Goal: Task Accomplishment & Management: Use online tool/utility

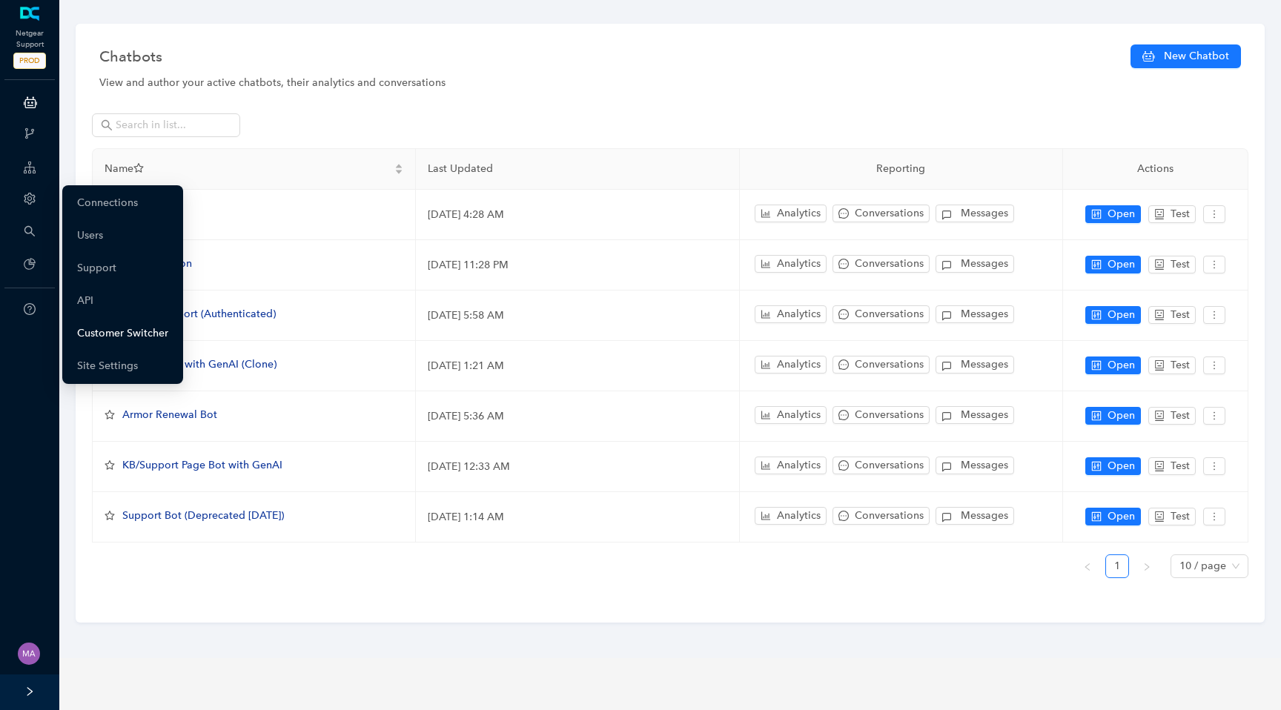
click at [97, 329] on link "Customer Switcher" at bounding box center [122, 334] width 91 height 30
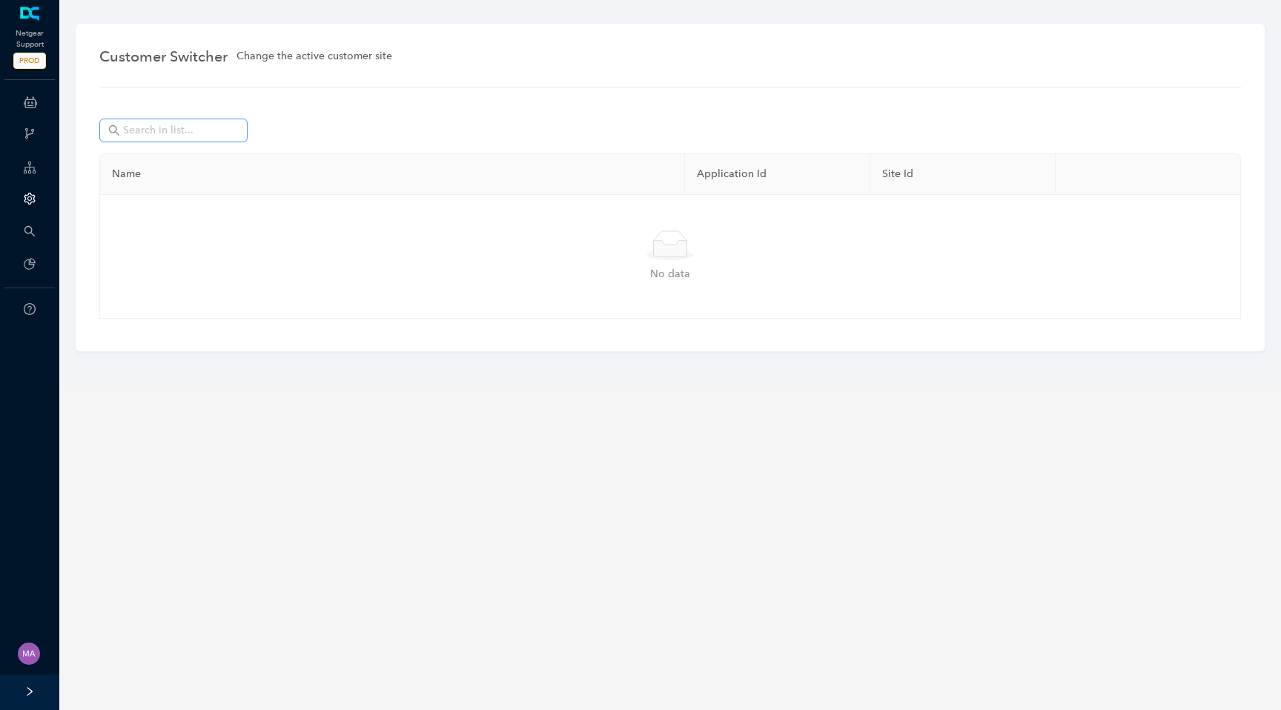
click at [196, 142] on span at bounding box center [173, 131] width 148 height 24
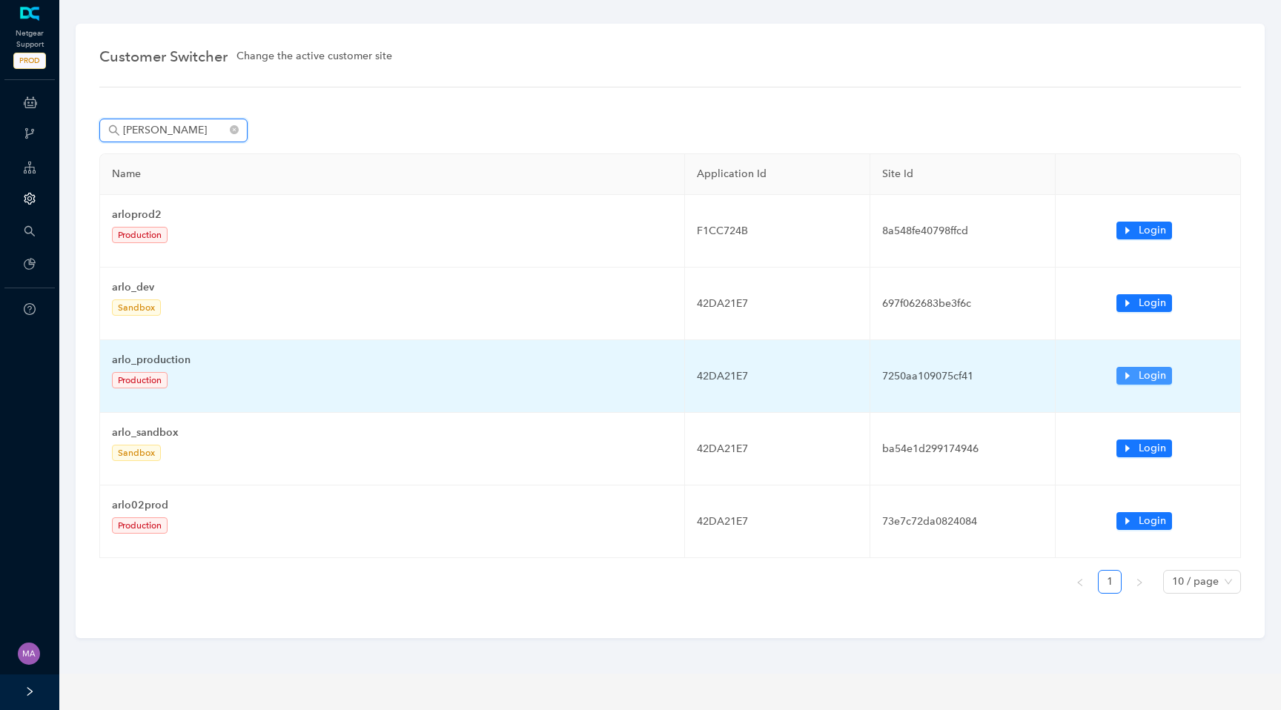
type input "arlo"
click at [1126, 379] on icon "caret-right" at bounding box center [1128, 375] width 4 height 7
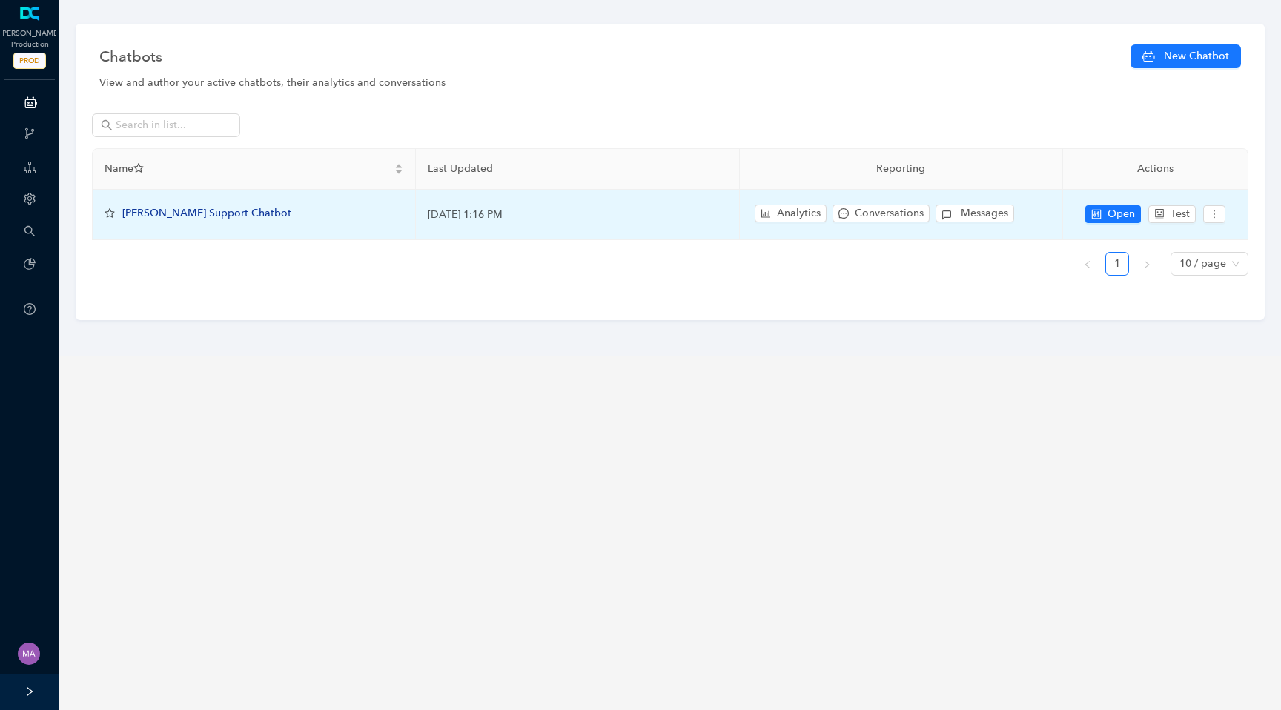
click at [161, 216] on span "[PERSON_NAME] Support Chatbot" at bounding box center [206, 213] width 169 height 13
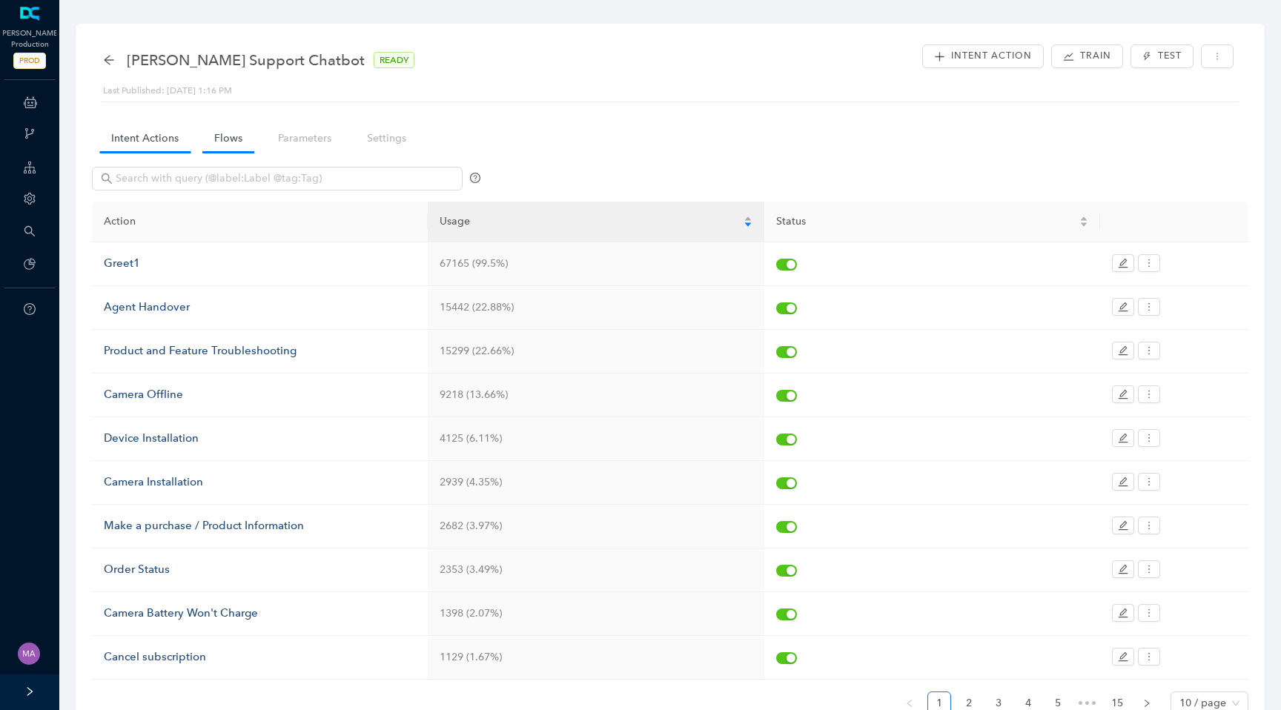
click at [221, 139] on link "Flows" at bounding box center [228, 138] width 52 height 27
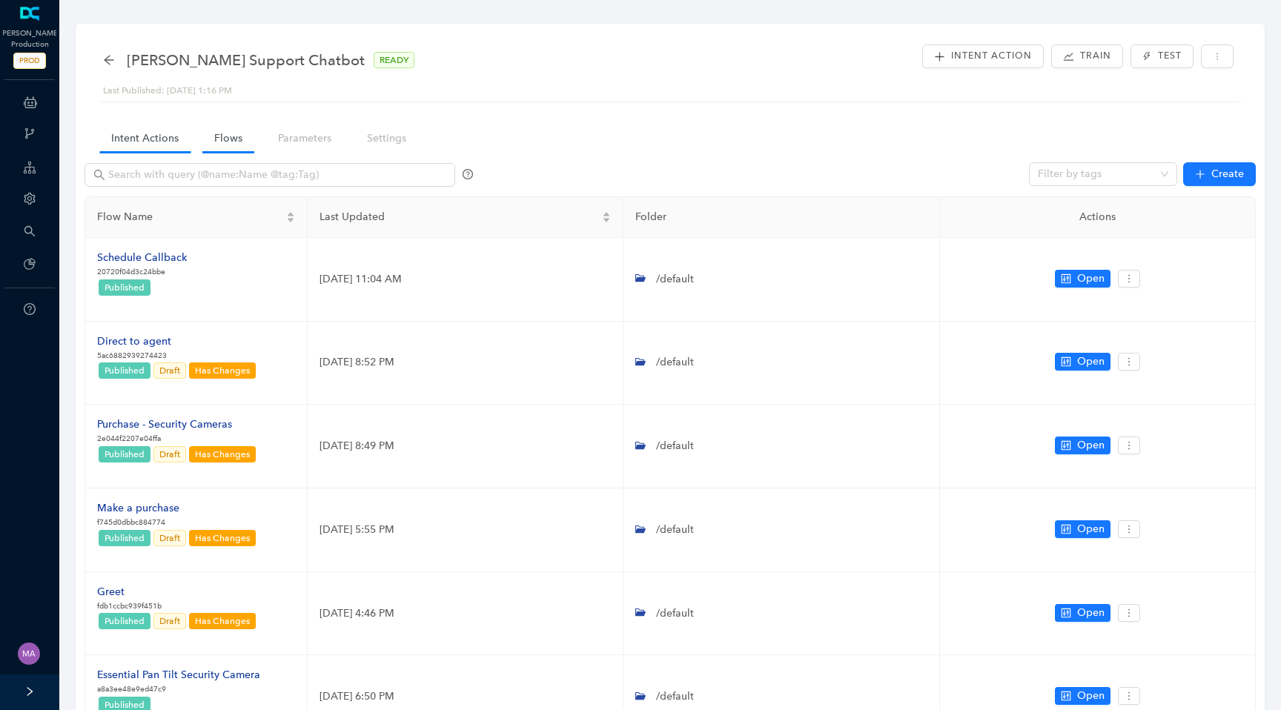
click at [156, 145] on link "Intent Actions" at bounding box center [144, 138] width 91 height 27
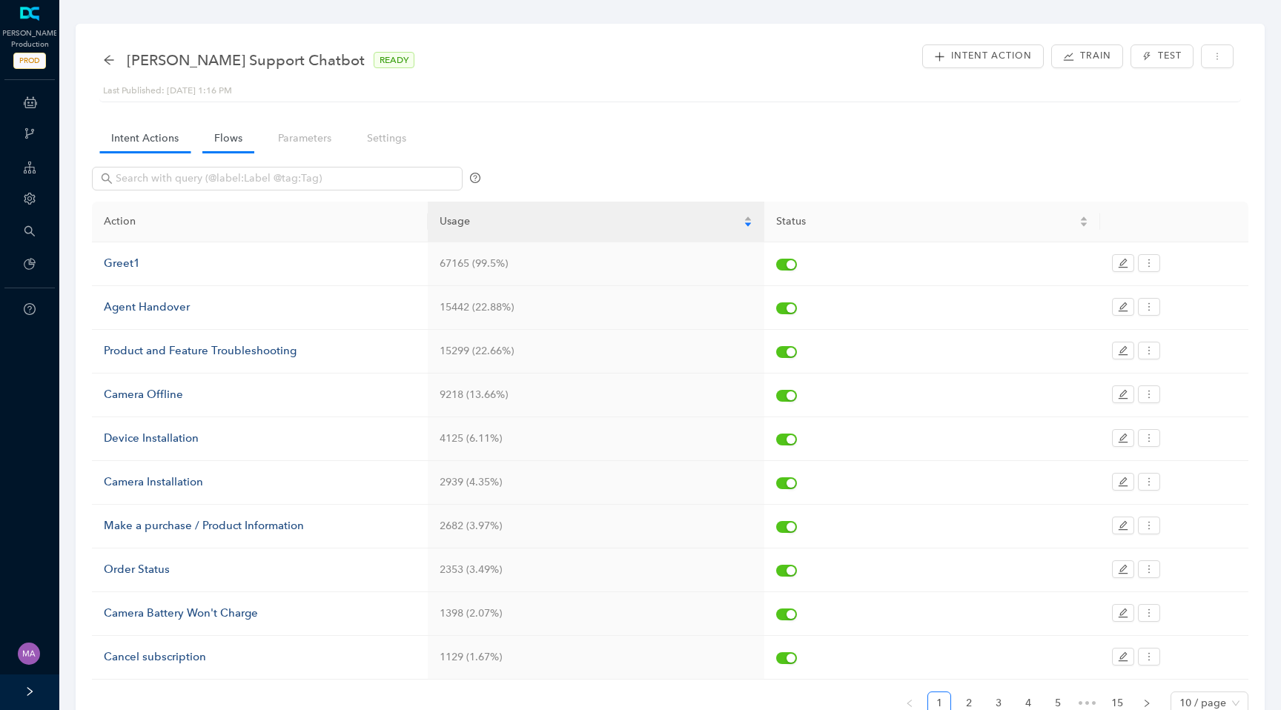
click at [215, 145] on link "Flows" at bounding box center [228, 138] width 52 height 27
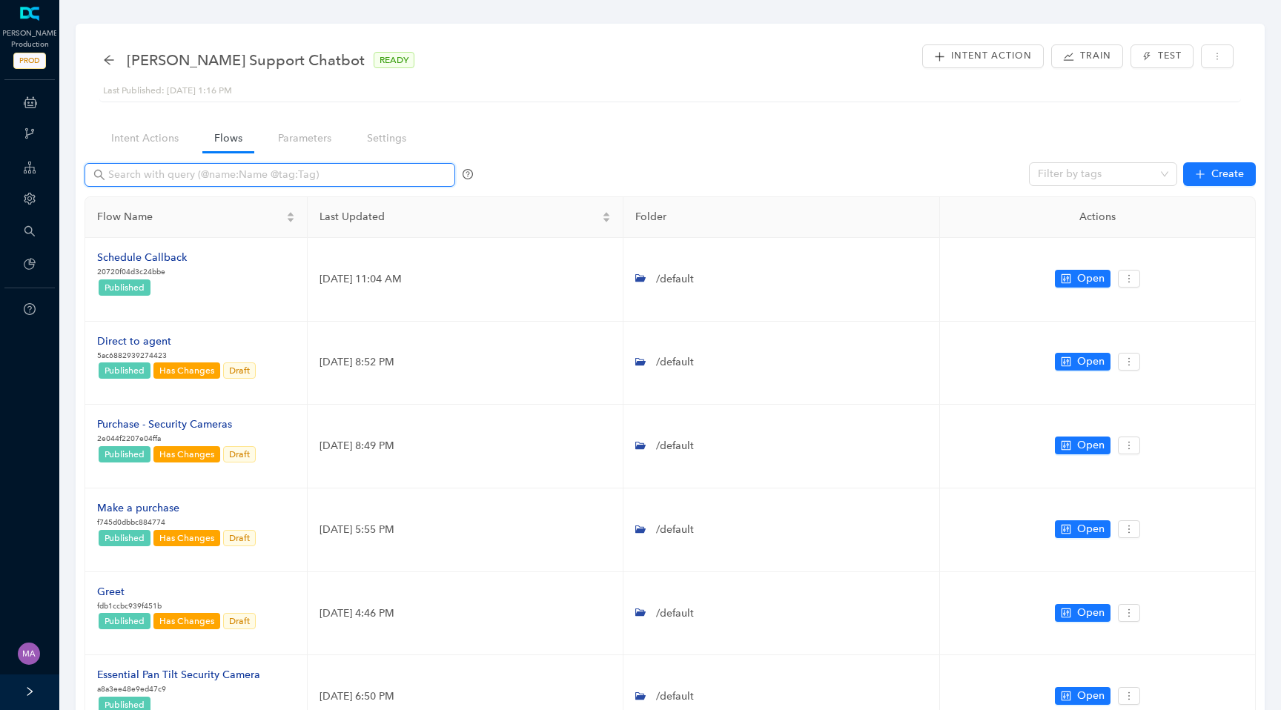
click at [202, 176] on input "text" at bounding box center [271, 175] width 326 height 16
type input "r"
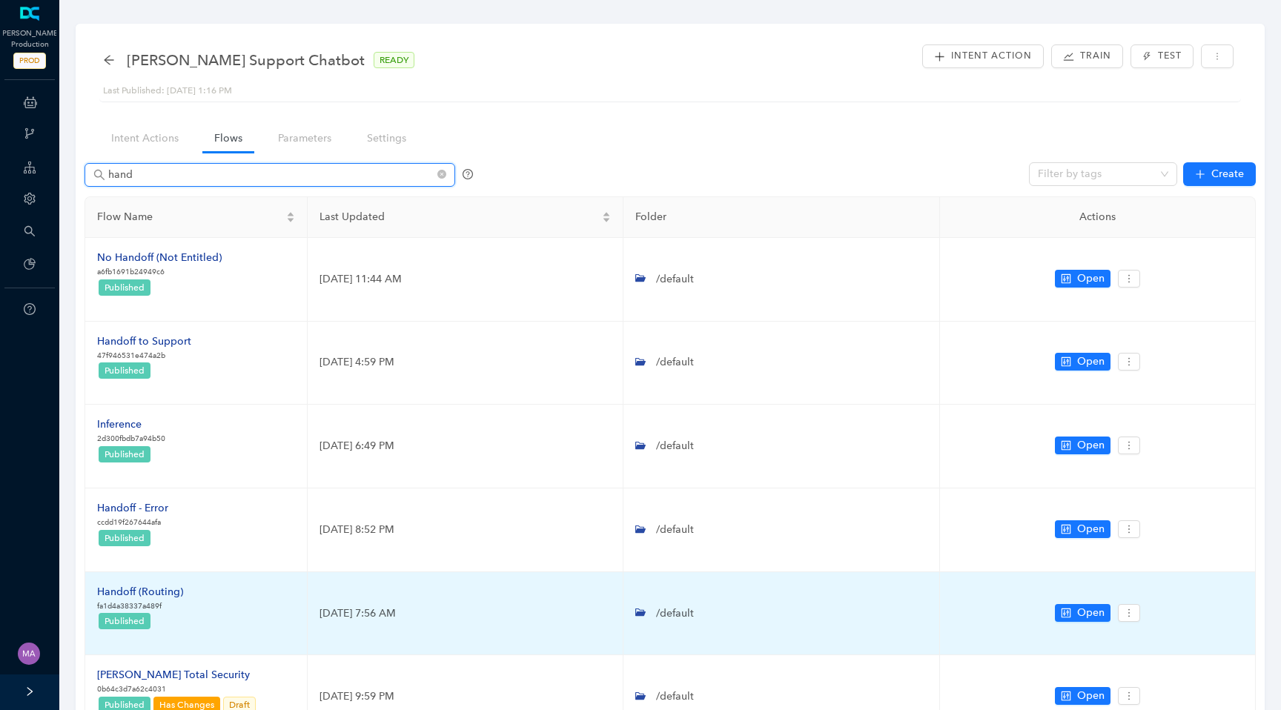
type input "hand"
click at [162, 595] on div "Handoff (Routing)" at bounding box center [140, 592] width 86 height 16
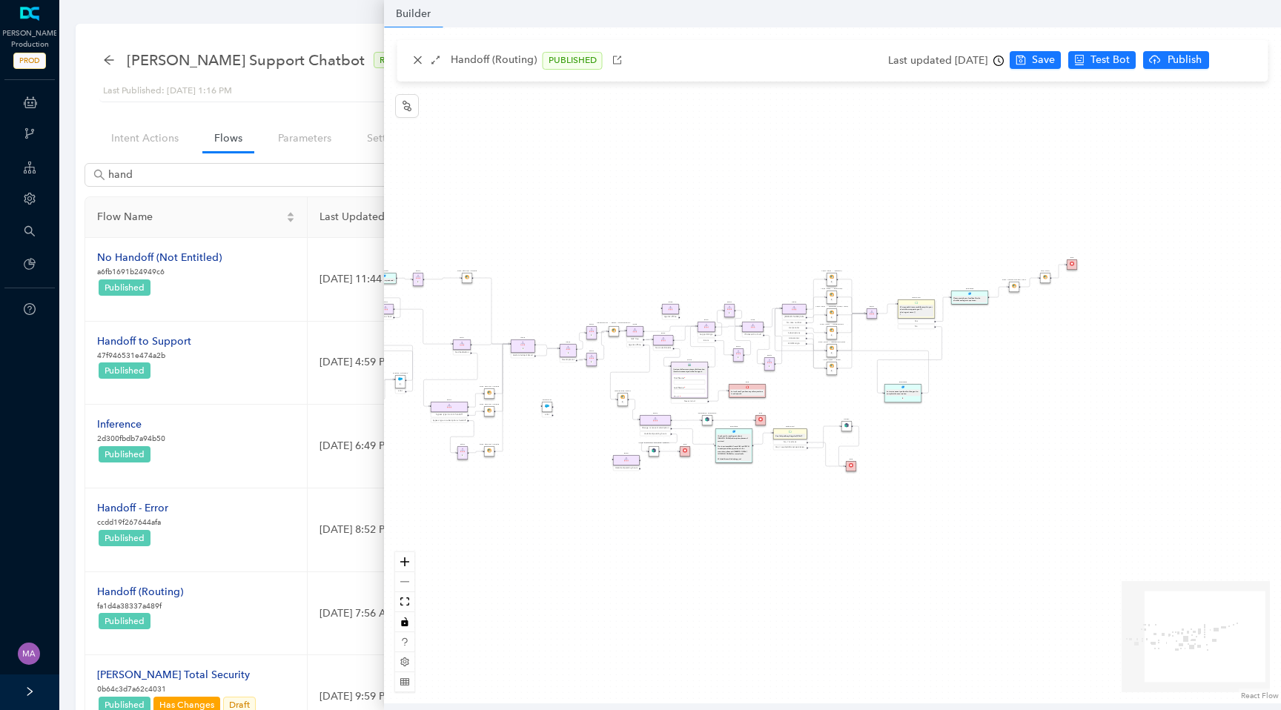
drag, startPoint x: 839, startPoint y: 527, endPoint x: 670, endPoint y: 527, distance: 169.8
click at [670, 527] on div "Chat Button Lookup Rule P Rule Mexico check End Let me know if you have any oth…" at bounding box center [832, 365] width 897 height 676
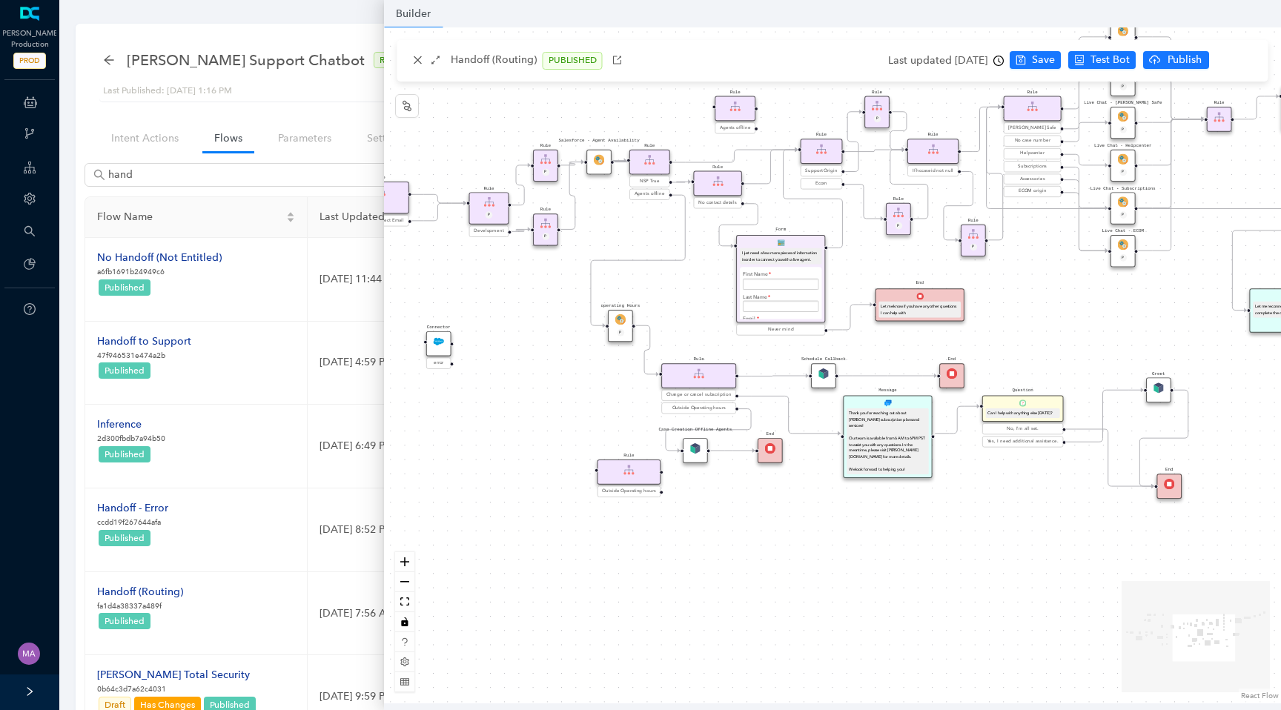
drag, startPoint x: 727, startPoint y: 501, endPoint x: 909, endPoint y: 564, distance: 193.0
click at [909, 564] on div "Chat Button Lookup Rule P Rule Mexico check End Let me know if you have any oth…" at bounding box center [832, 365] width 897 height 676
drag, startPoint x: 688, startPoint y: 455, endPoint x: 690, endPoint y: 470, distance: 15.7
click at [690, 470] on div "Case Creation Offline Agents" at bounding box center [693, 461] width 25 height 25
drag, startPoint x: 768, startPoint y: 452, endPoint x: 768, endPoint y: 461, distance: 9.6
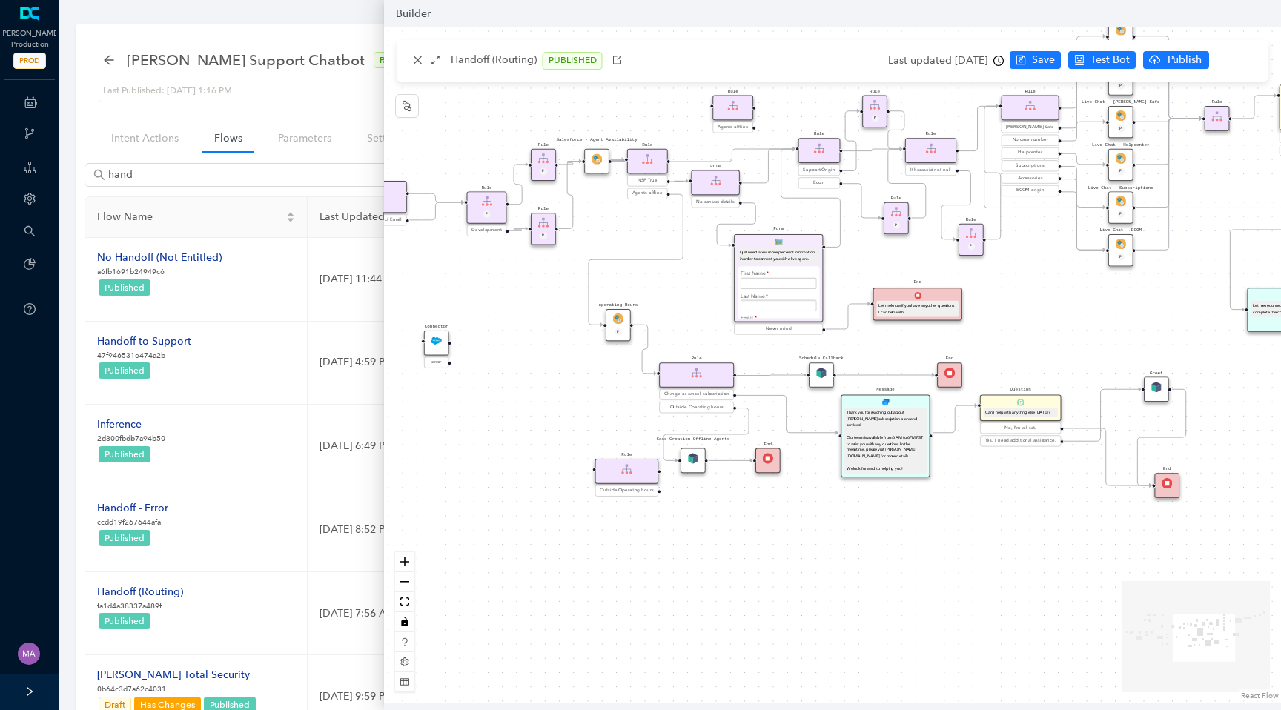
click at [768, 461] on img at bounding box center [768, 458] width 10 height 10
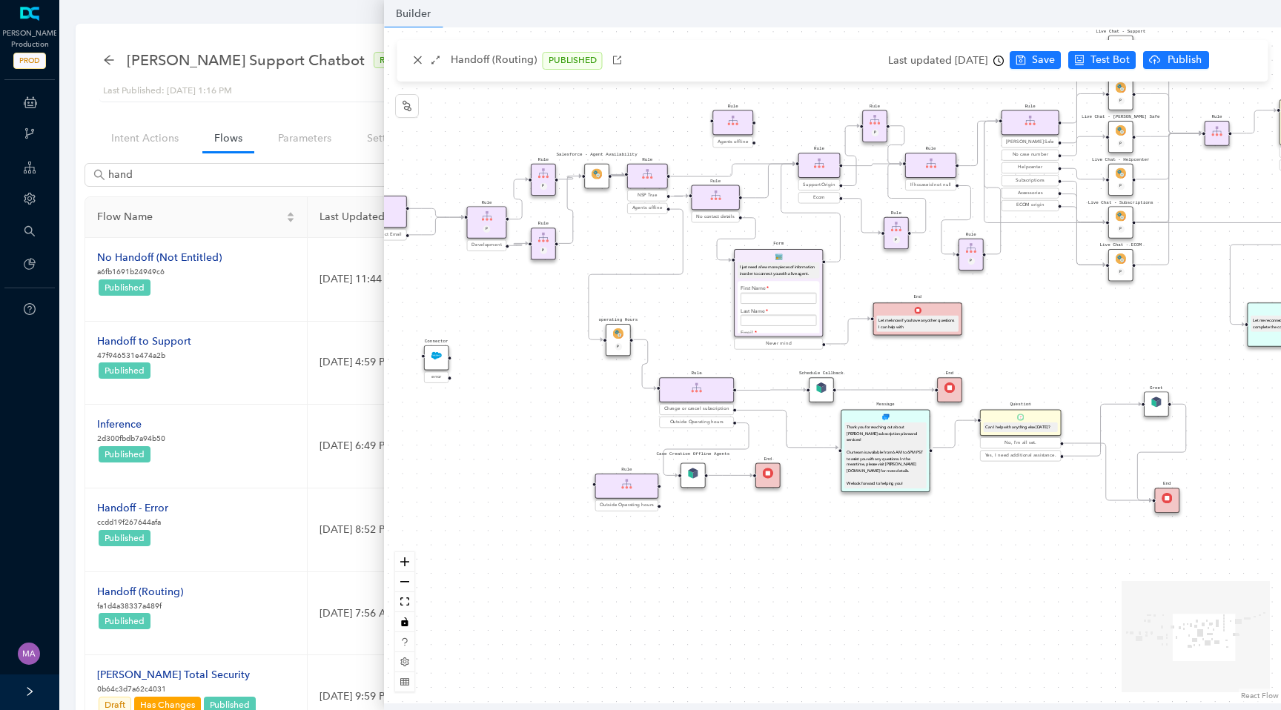
drag, startPoint x: 590, startPoint y: 362, endPoint x: 590, endPoint y: 412, distance: 50.4
click at [590, 412] on div "Chat Button Lookup Rule P Rule Mexico check End Let me know if you have any oth…" at bounding box center [832, 365] width 897 height 676
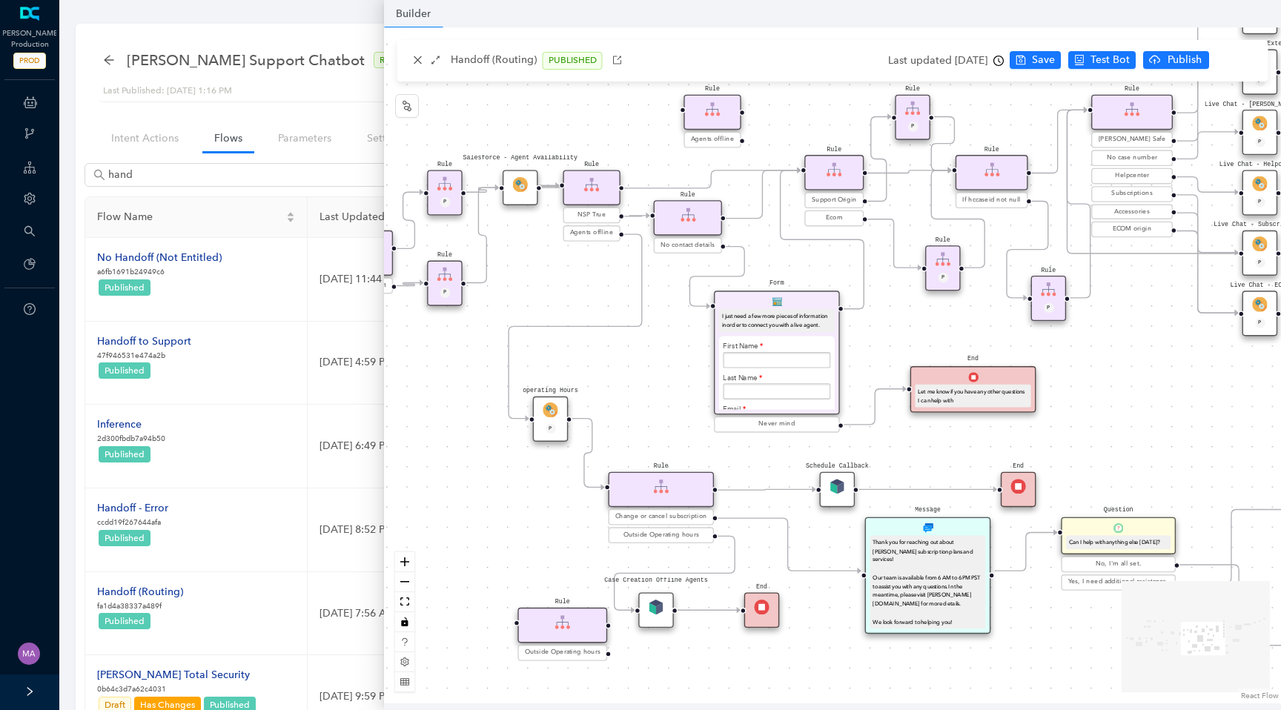
drag, startPoint x: 710, startPoint y: 382, endPoint x: 641, endPoint y: 383, distance: 69.0
click at [640, 383] on div "Chat Button Lookup Rule P Rule Mexico check End Let me know if you have any oth…" at bounding box center [832, 365] width 897 height 676
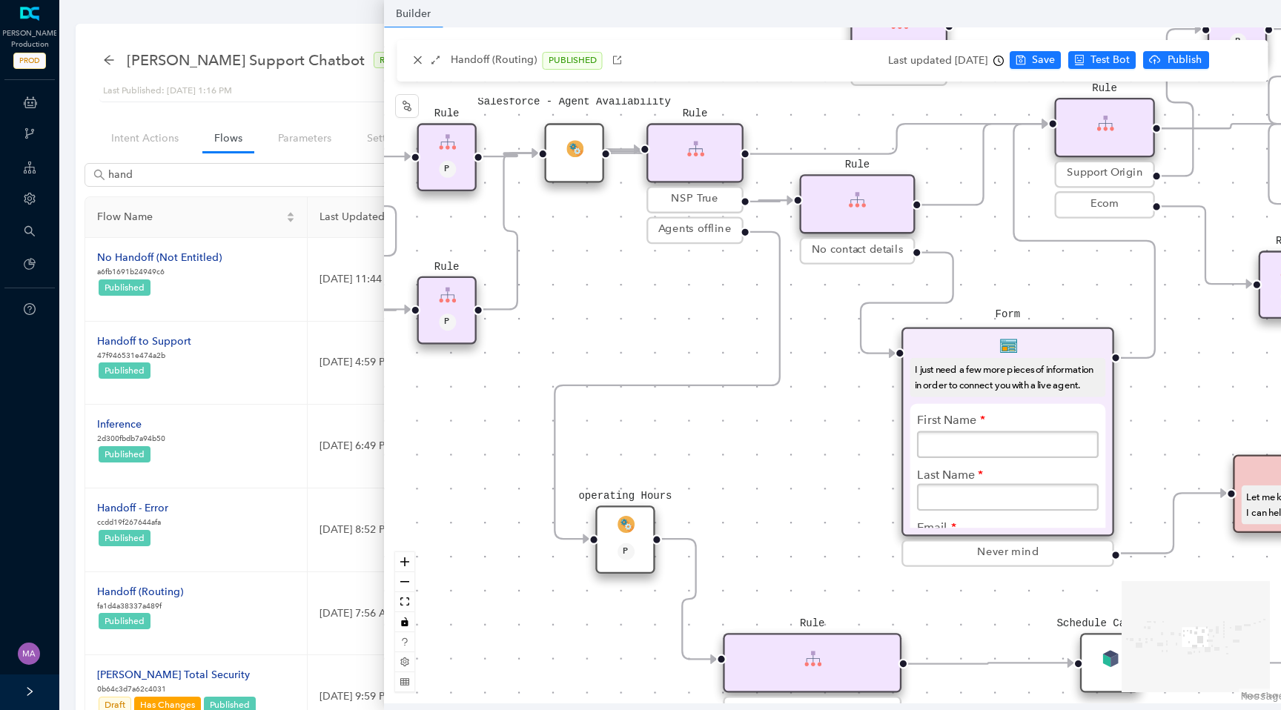
drag, startPoint x: 514, startPoint y: 173, endPoint x: 679, endPoint y: 273, distance: 192.7
click at [679, 273] on div "Chat Button Lookup Rule P Rule Mexico check End Let me know if you have any oth…" at bounding box center [832, 365] width 897 height 676
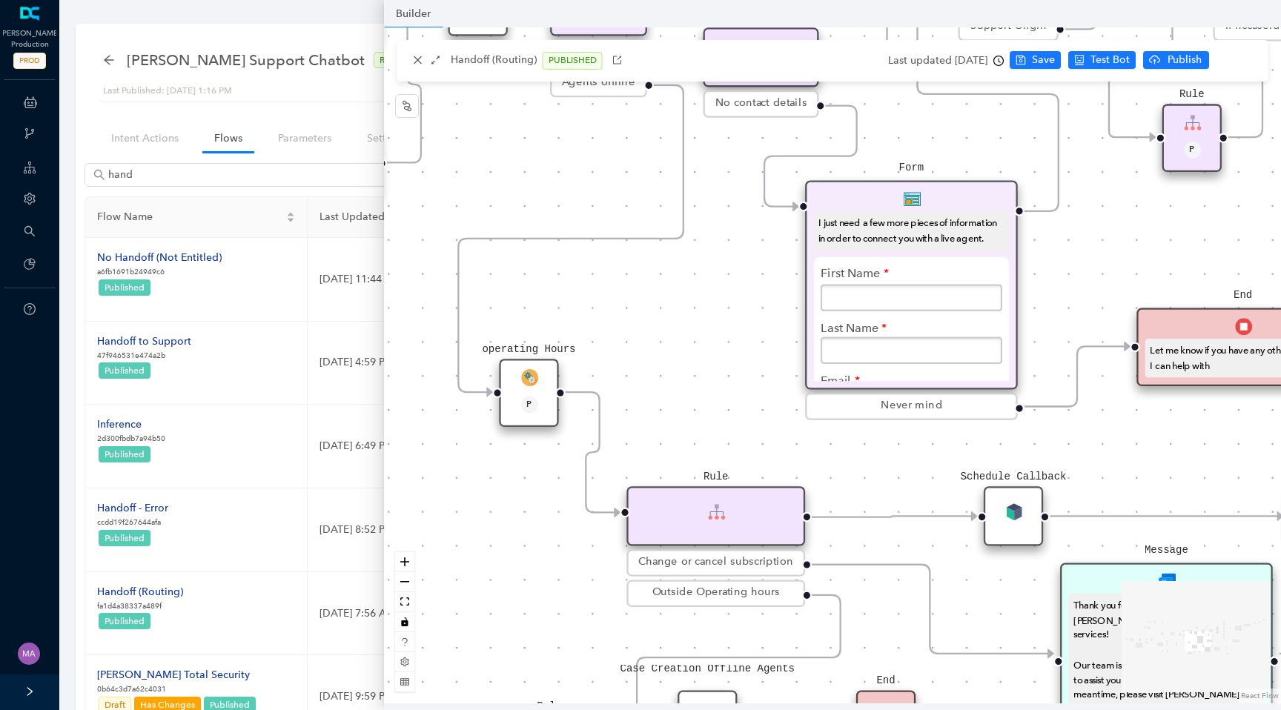
drag, startPoint x: 712, startPoint y: 326, endPoint x: 616, endPoint y: 180, distance: 175.0
click at [616, 180] on div "Chat Button Lookup Rule P Rule Mexico check End Let me know if you have any oth…" at bounding box center [832, 365] width 897 height 676
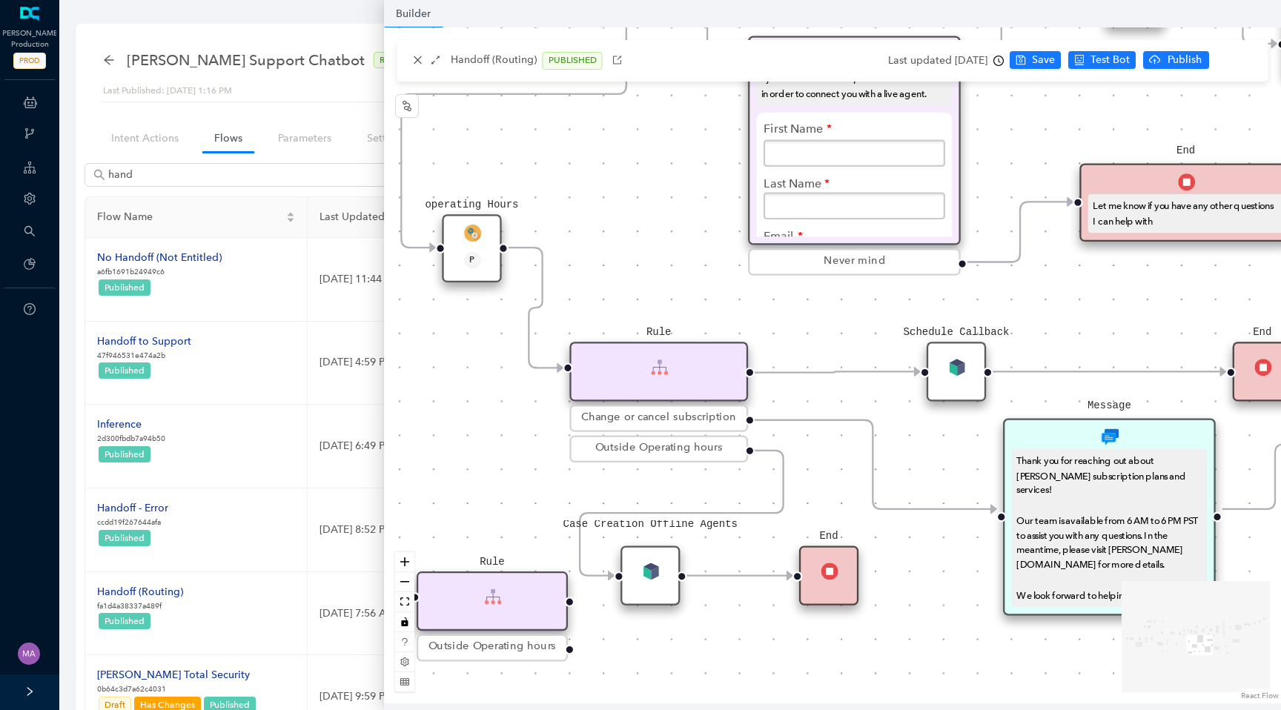
drag, startPoint x: 704, startPoint y: 420, endPoint x: 645, endPoint y: 274, distance: 157.4
click at [645, 274] on div "Chat Button Lookup Rule P Rule Mexico check End Let me know if you have any oth…" at bounding box center [832, 365] width 897 height 676
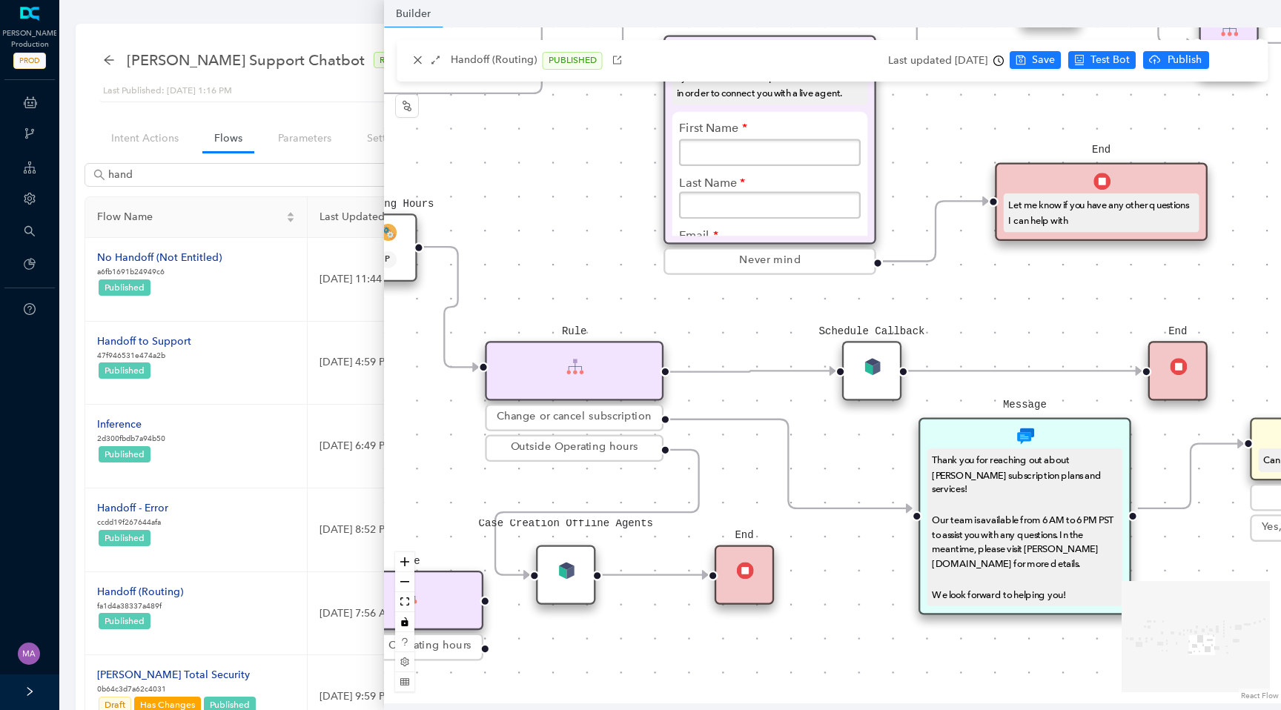
drag, startPoint x: 804, startPoint y: 339, endPoint x: 683, endPoint y: 339, distance: 120.9
click at [682, 339] on div "Chat Button Lookup Rule P Rule Mexico check End Let me know if you have any oth…" at bounding box center [832, 365] width 897 height 676
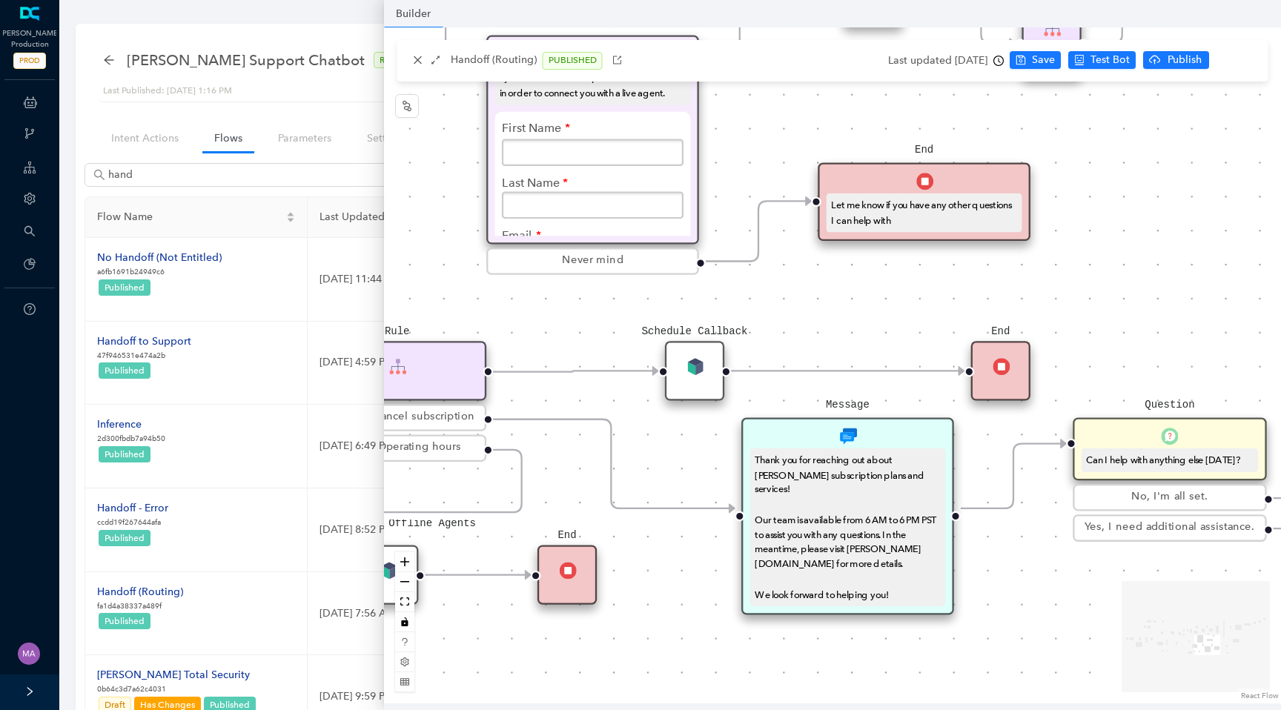
drag, startPoint x: 633, startPoint y: 337, endPoint x: 525, endPoint y: 337, distance: 107.5
click at [525, 337] on div "Chat Button Lookup Rule P Rule Mexico check End Let me know if you have any oth…" at bounding box center [832, 365] width 897 height 676
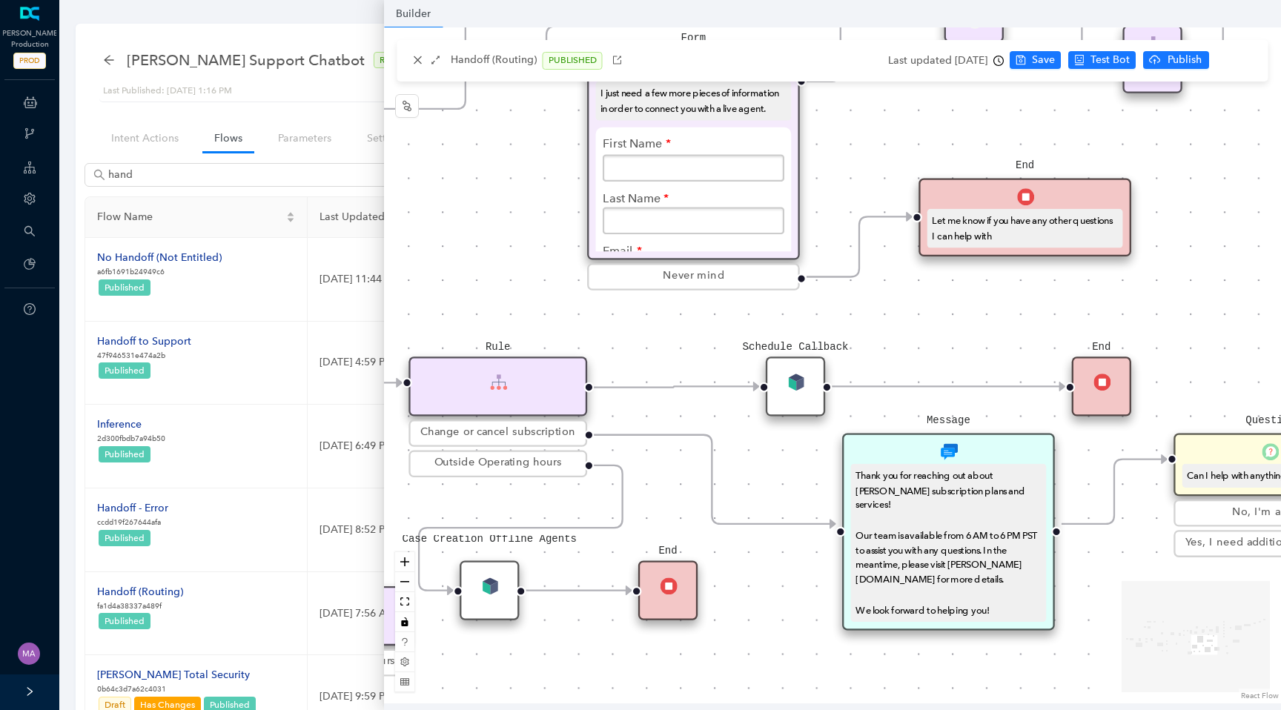
drag, startPoint x: 727, startPoint y: 318, endPoint x: 921, endPoint y: 334, distance: 195.0
click at [921, 334] on div "Chat Button Lookup Rule P Rule Mexico check End Let me know if you have any oth…" at bounding box center [832, 365] width 897 height 676
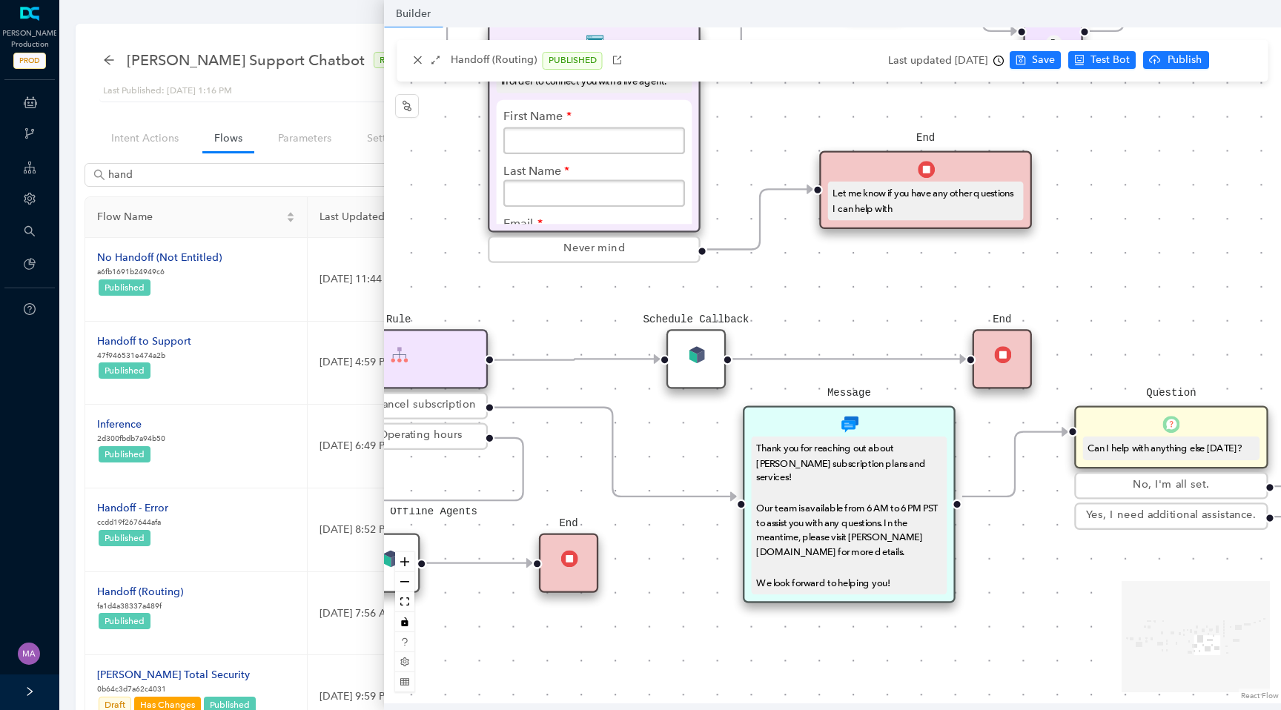
drag, startPoint x: 811, startPoint y: 599, endPoint x: 677, endPoint y: 569, distance: 136.9
click at [676, 569] on div "Chat Button Lookup Rule P Rule Mexico check End Let me know if you have any oth…" at bounding box center [832, 365] width 897 height 676
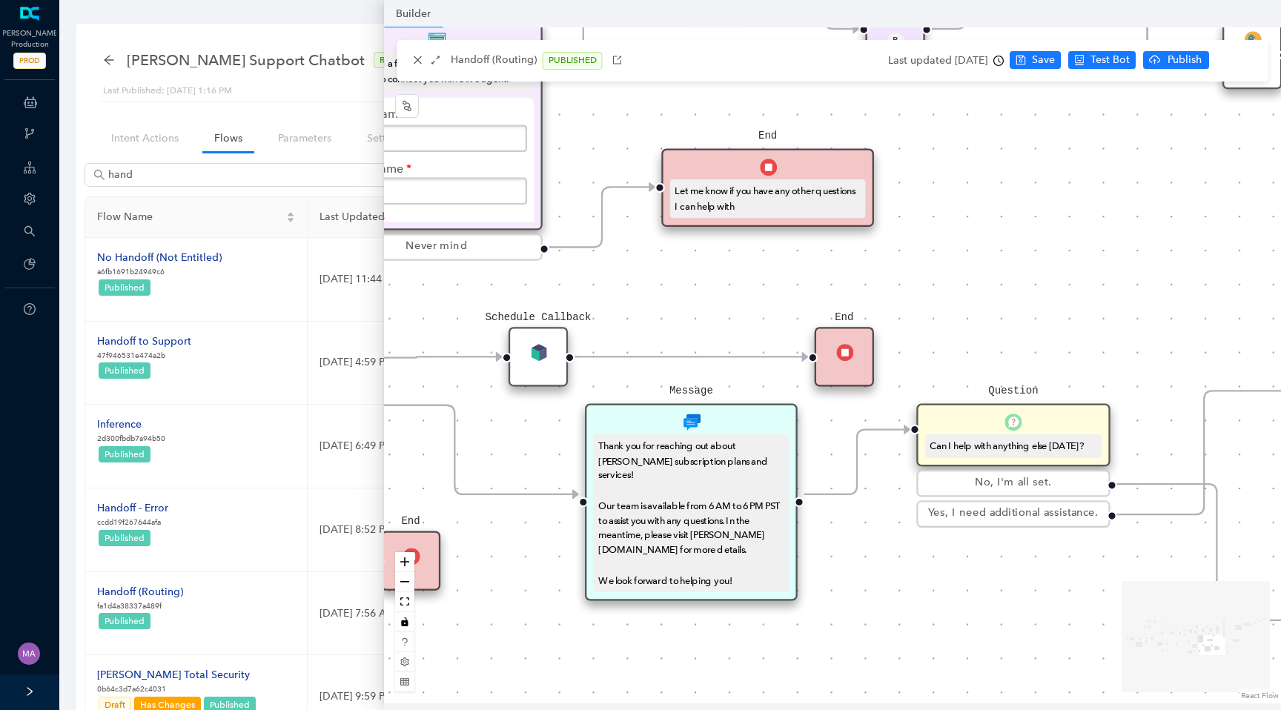
drag, startPoint x: 1007, startPoint y: 631, endPoint x: 876, endPoint y: 630, distance: 131.3
click at [876, 630] on div "Chat Button Lookup Rule P Rule Mexico check End Let me know if you have any oth…" at bounding box center [832, 365] width 897 height 676
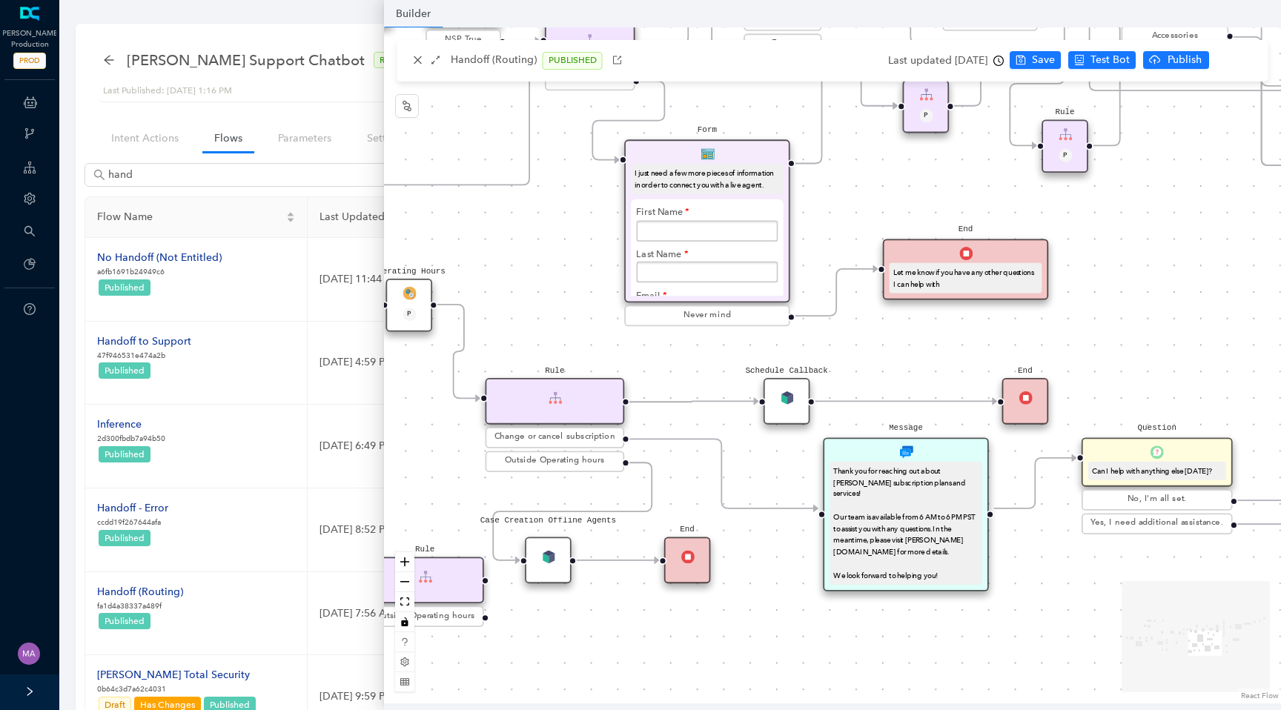
drag, startPoint x: 871, startPoint y: 639, endPoint x: 1058, endPoint y: 624, distance: 186.7
click at [1058, 624] on div "Chat Button Lookup Rule P Rule Mexico check End Let me know if you have any oth…" at bounding box center [832, 365] width 897 height 676
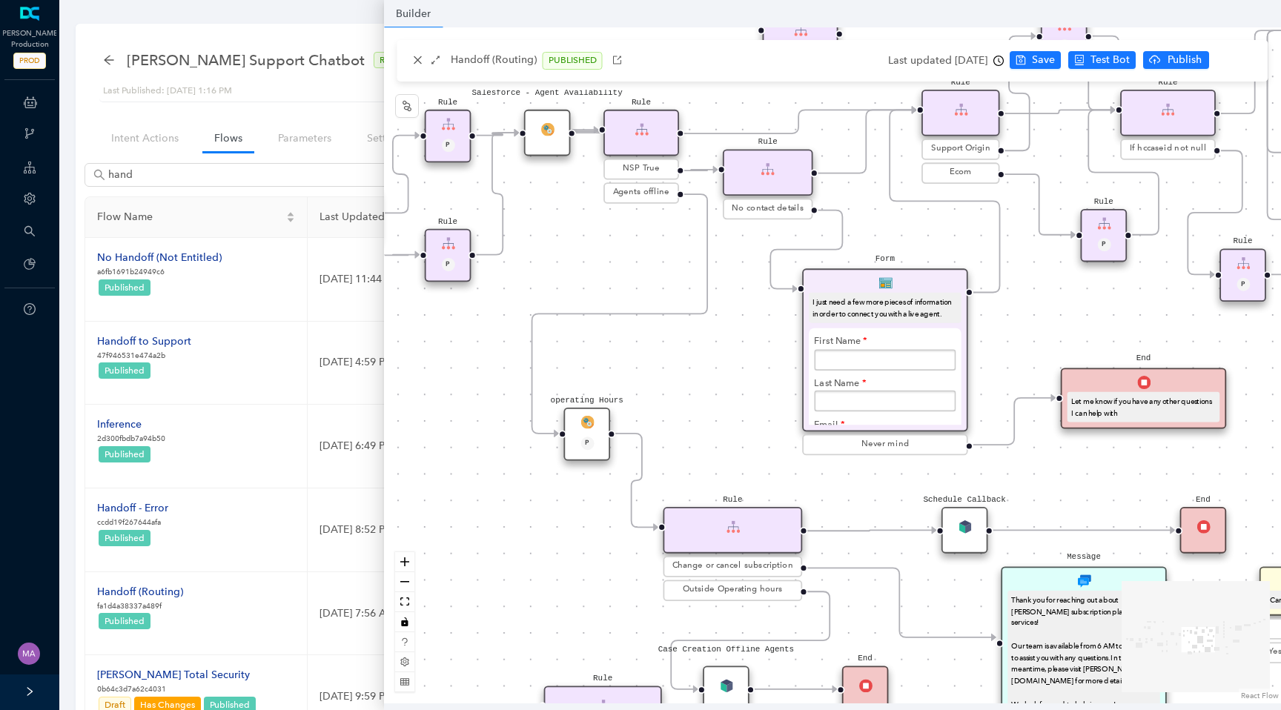
drag, startPoint x: 593, startPoint y: 309, endPoint x: 723, endPoint y: 413, distance: 166.2
click at [723, 413] on div "Chat Button Lookup Rule P Rule Mexico check End Let me know if you have any oth…" at bounding box center [832, 365] width 897 height 676
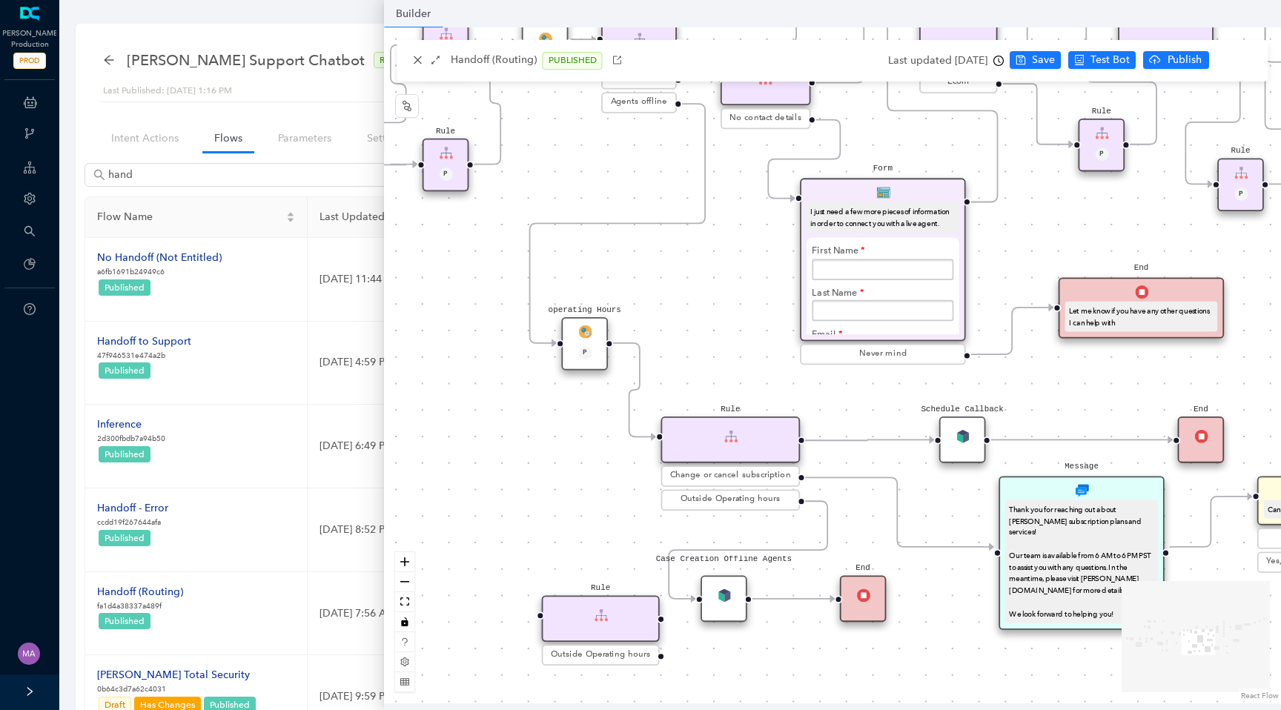
drag, startPoint x: 720, startPoint y: 428, endPoint x: 717, endPoint y: 338, distance: 89.8
click at [717, 338] on div "Chat Button Lookup Rule P Rule Mexico check End Let me know if you have any oth…" at bounding box center [832, 365] width 897 height 676
click at [728, 436] on img at bounding box center [730, 436] width 13 height 13
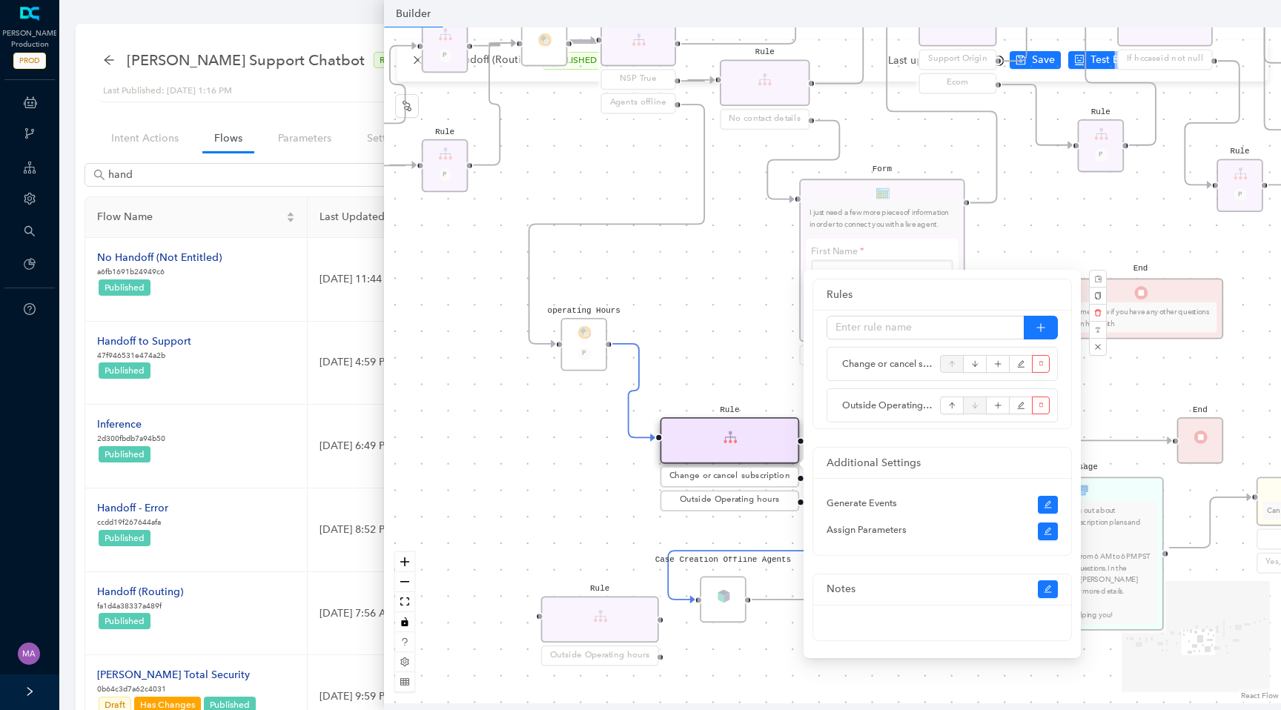
click at [723, 333] on div "Chat Button Lookup Rule P Rule Mexico check End Let me know if you have any oth…" at bounding box center [832, 365] width 897 height 676
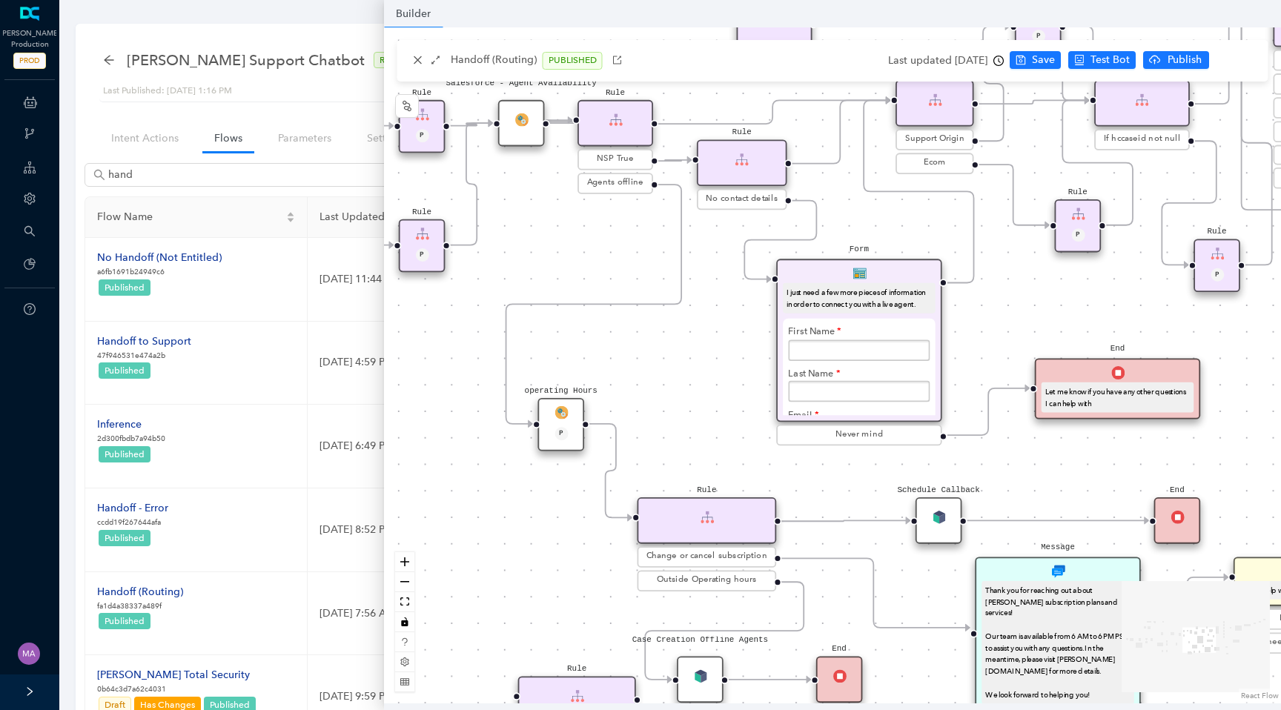
drag, startPoint x: 725, startPoint y: 295, endPoint x: 702, endPoint y: 371, distance: 79.3
click at [702, 372] on div "Chat Button Lookup Rule P Rule Mexico check End Let me know if you have any oth…" at bounding box center [832, 365] width 897 height 676
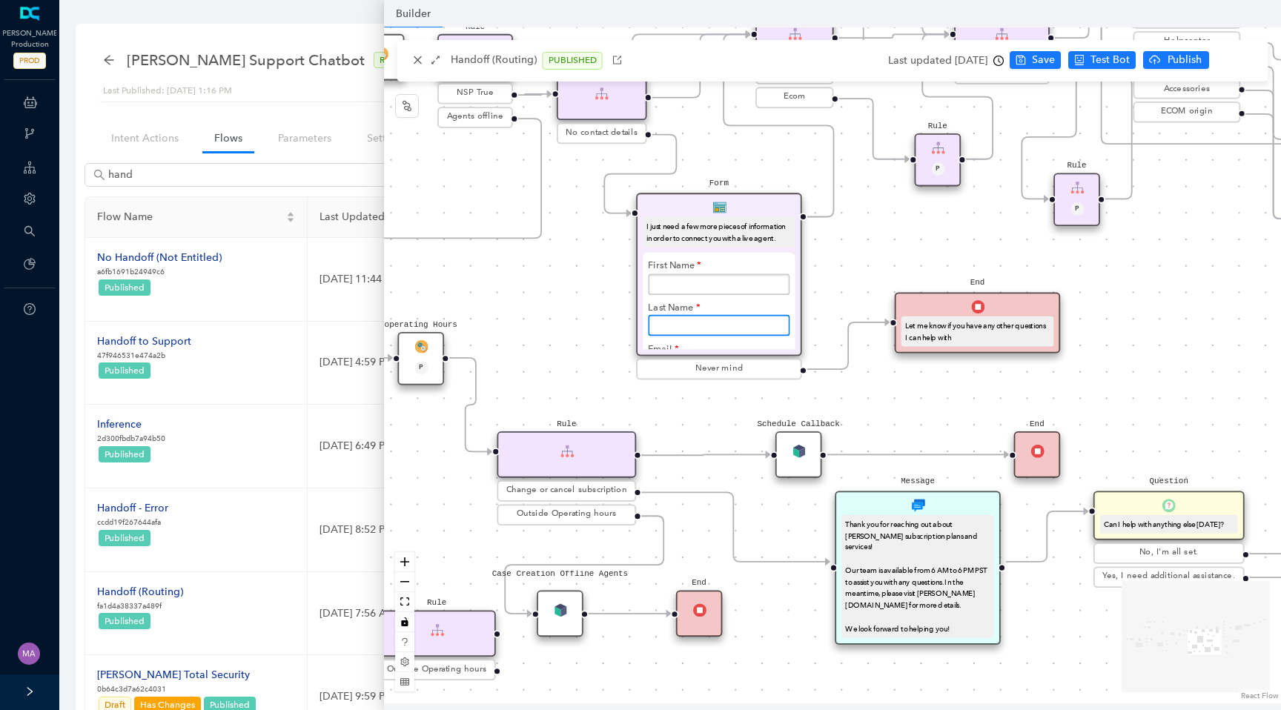
drag, startPoint x: 702, startPoint y: 371, endPoint x: 561, endPoint y: 308, distance: 154.1
click at [561, 308] on div "Chat Button Lookup Rule P Rule Mexico check End Let me know if you have any oth…" at bounding box center [832, 365] width 897 height 676
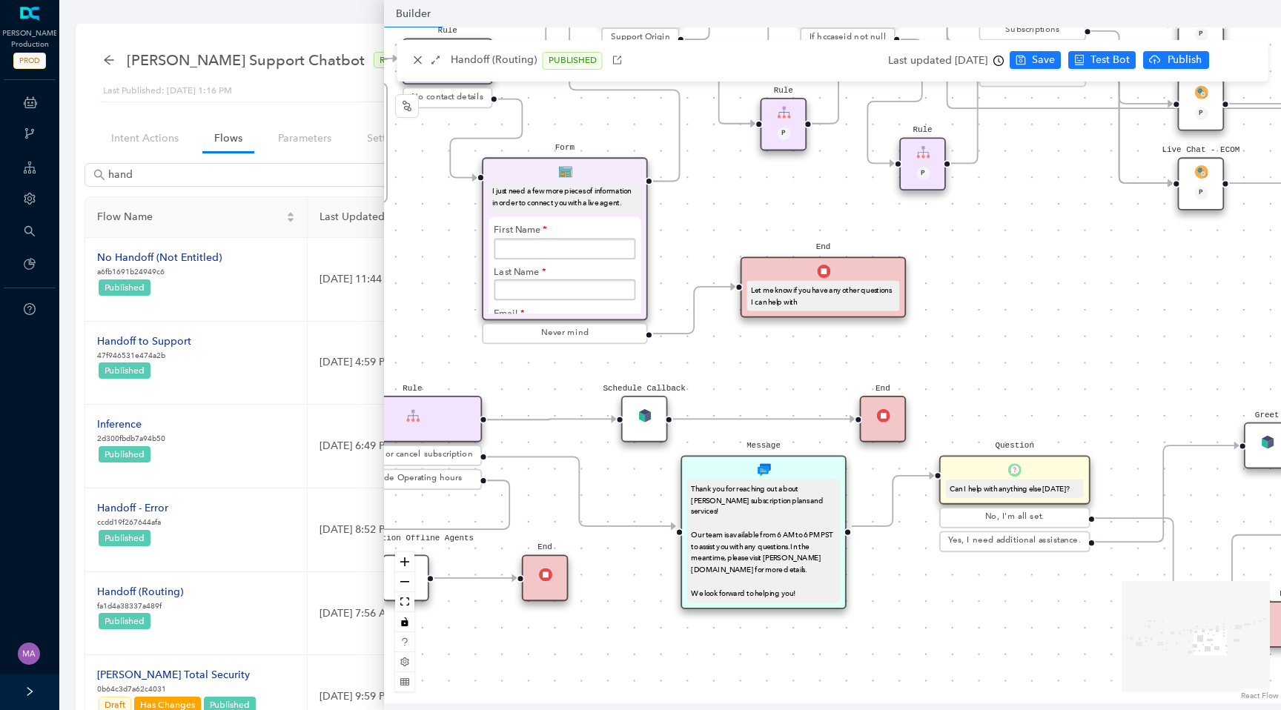
drag, startPoint x: 795, startPoint y: 511, endPoint x: 642, endPoint y: 475, distance: 157.0
click at [642, 475] on div "Chat Button Lookup Rule P Rule Mexico check End Let me know if you have any oth…" at bounding box center [832, 365] width 897 height 676
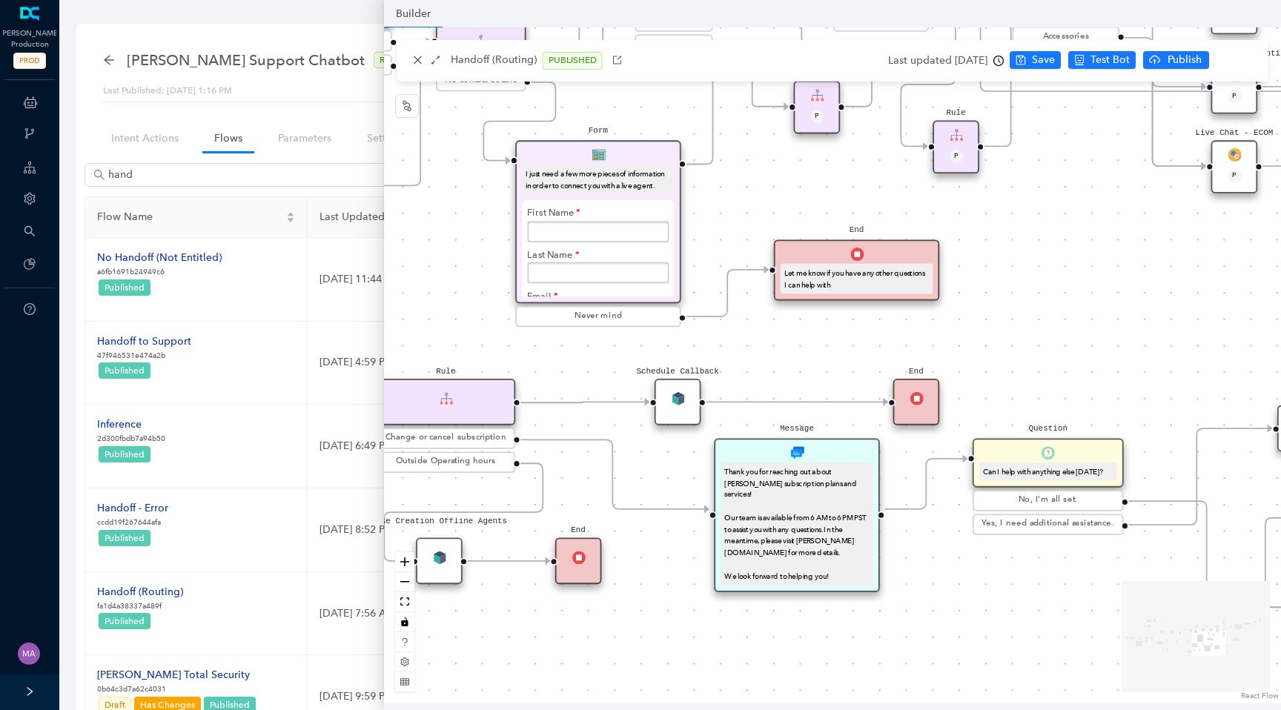
drag, startPoint x: 642, startPoint y: 475, endPoint x: 675, endPoint y: 458, distance: 36.8
click at [676, 458] on div "Chat Button Lookup Rule P Rule Mexico check End Let me know if you have any oth…" at bounding box center [832, 365] width 897 height 676
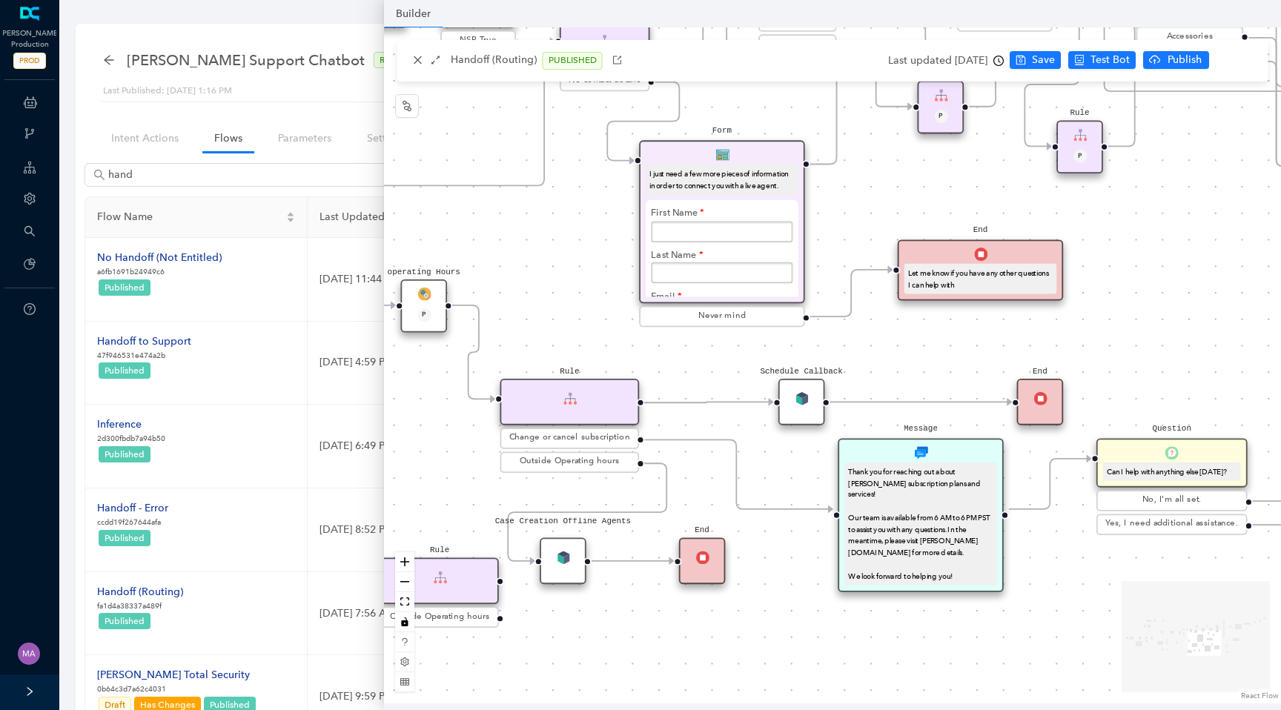
drag, startPoint x: 656, startPoint y: 469, endPoint x: 779, endPoint y: 469, distance: 123.8
click at [779, 469] on div "Chat Button Lookup Rule P Rule Mexico check End Let me know if you have any oth…" at bounding box center [832, 365] width 897 height 676
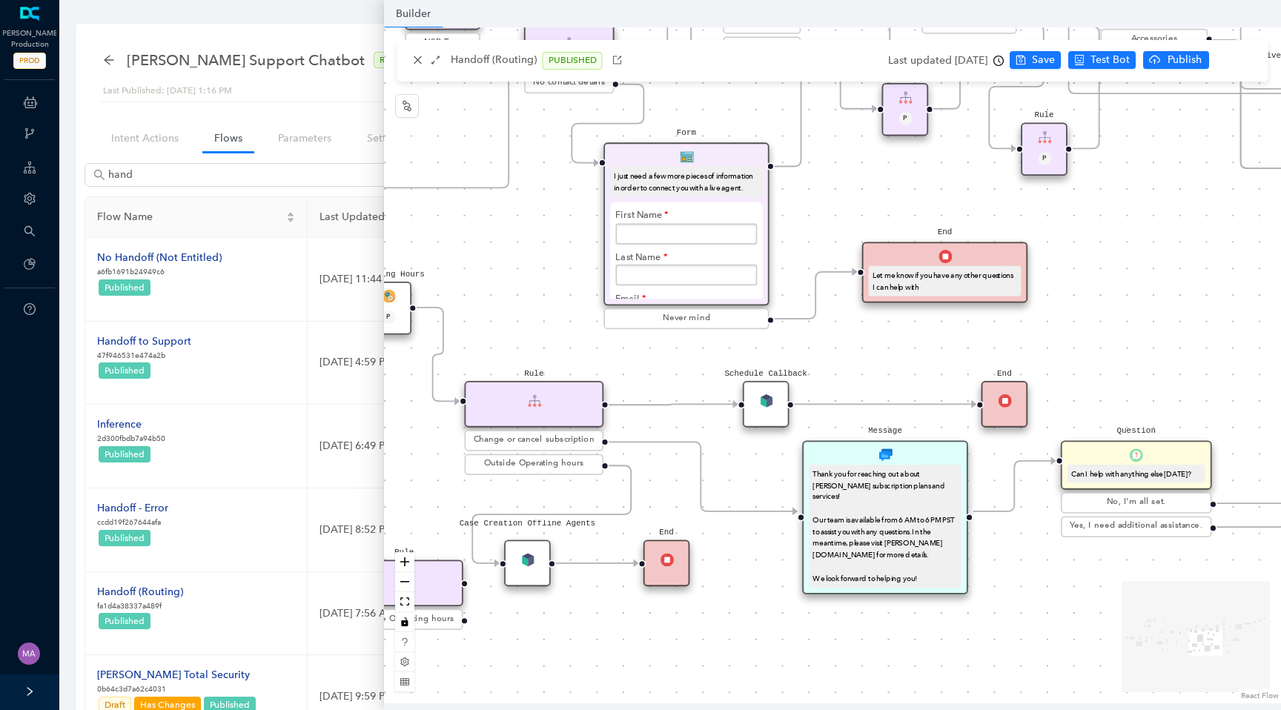
drag, startPoint x: 807, startPoint y: 463, endPoint x: 756, endPoint y: 469, distance: 50.7
click at [756, 469] on div "Chat Button Lookup Rule P Rule Mexico check End Let me know if you have any oth…" at bounding box center [832, 365] width 897 height 676
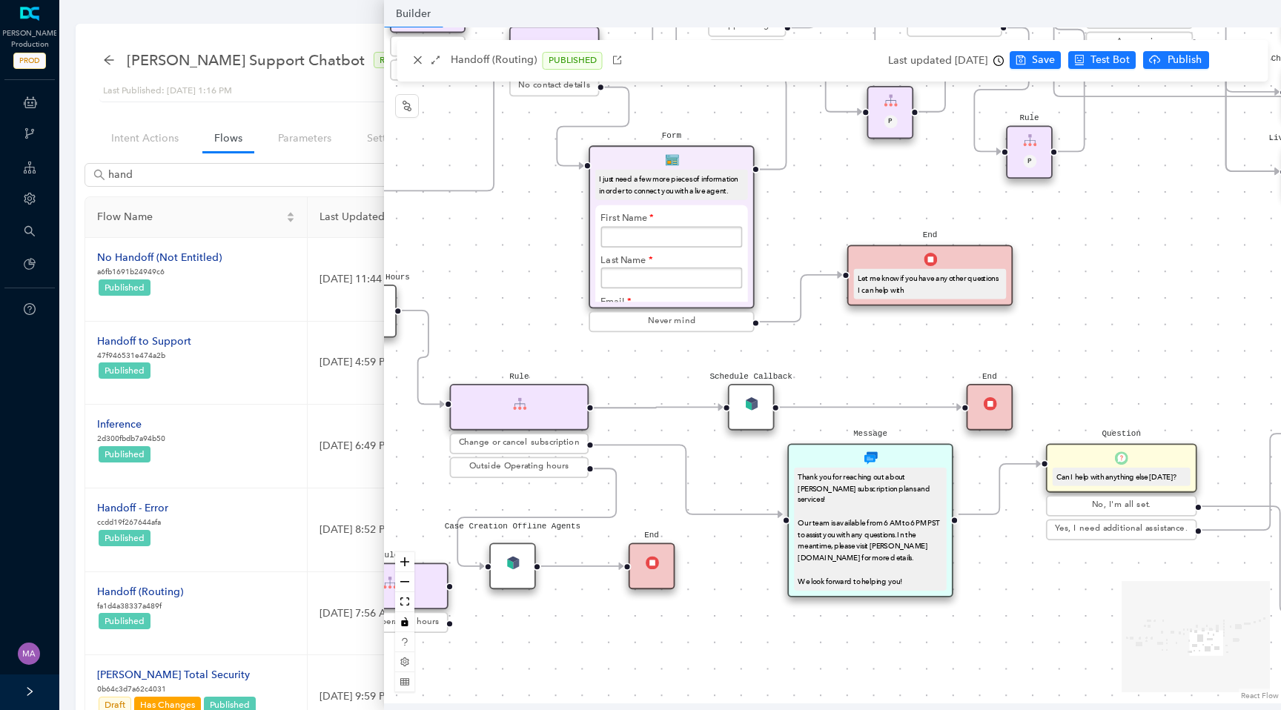
click at [756, 403] on img at bounding box center [751, 403] width 13 height 13
click at [753, 412] on div "Schedule Callback" at bounding box center [751, 407] width 47 height 47
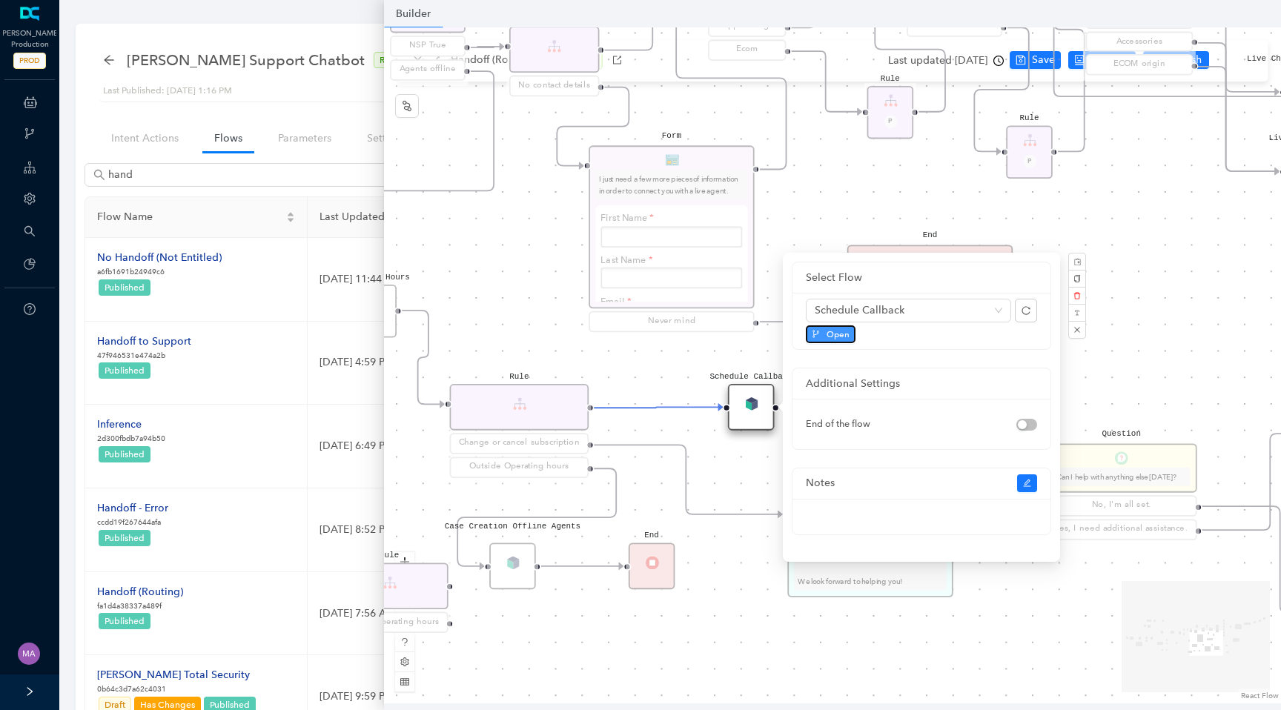
click at [829, 331] on span "Open" at bounding box center [838, 334] width 23 height 13
click at [513, 292] on div "Chat Button Lookup Rule P Rule Mexico check End Let me know if you have any oth…" at bounding box center [832, 365] width 897 height 676
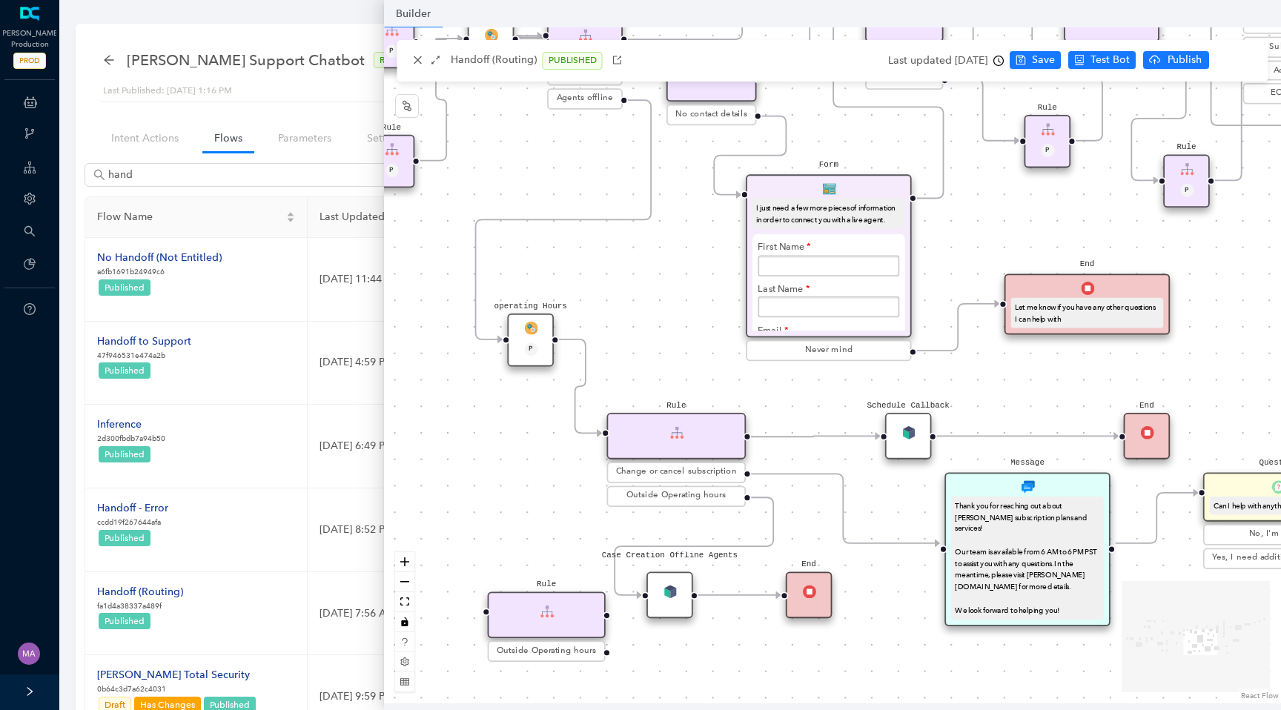
drag, startPoint x: 513, startPoint y: 292, endPoint x: 689, endPoint y: 326, distance: 179.0
click at [689, 326] on div "Chat Button Lookup Rule P Rule Mexico check End Let me know if you have any oth…" at bounding box center [832, 365] width 897 height 676
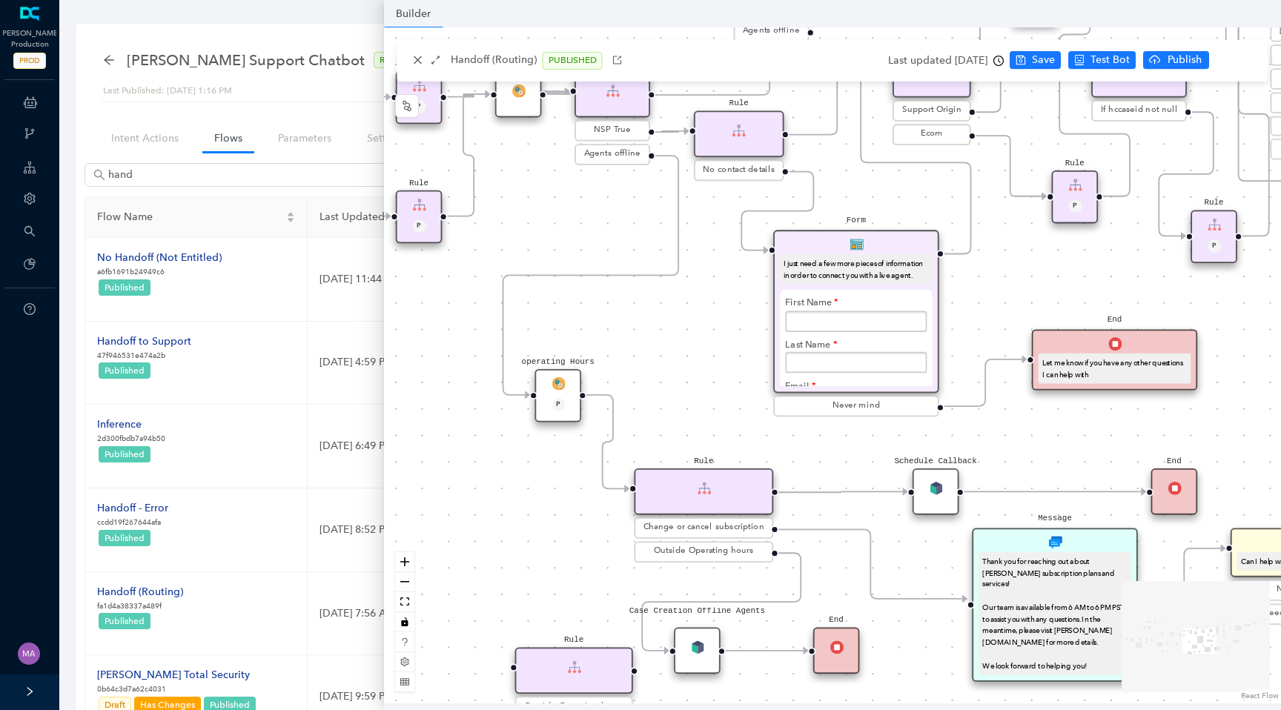
drag, startPoint x: 684, startPoint y: 319, endPoint x: 693, endPoint y: 369, distance: 50.4
click at [693, 369] on div "Chat Button Lookup Rule P Rule Mexico check End Let me know if you have any oth…" at bounding box center [832, 365] width 897 height 676
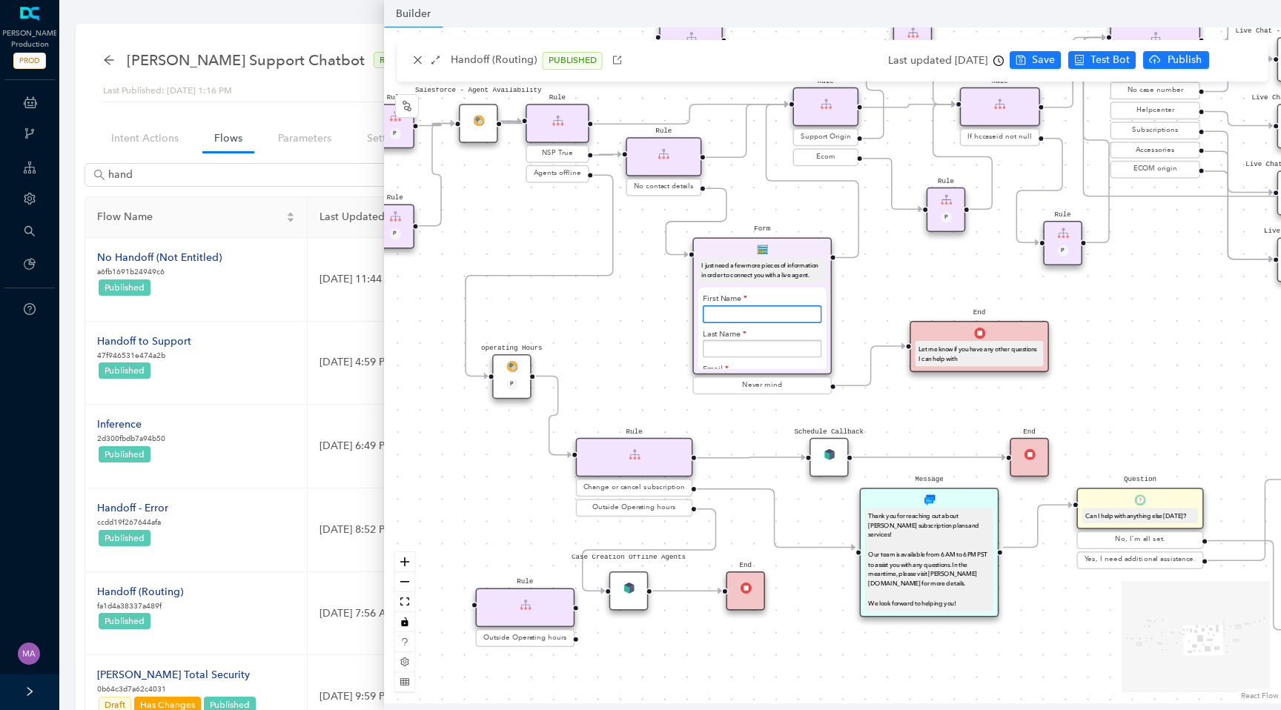
drag, startPoint x: 724, startPoint y: 330, endPoint x: 654, endPoint y: 319, distance: 70.6
click at [654, 319] on div "Chat Button Lookup Rule P Rule Mexico check End Let me know if you have any oth…" at bounding box center [832, 365] width 897 height 676
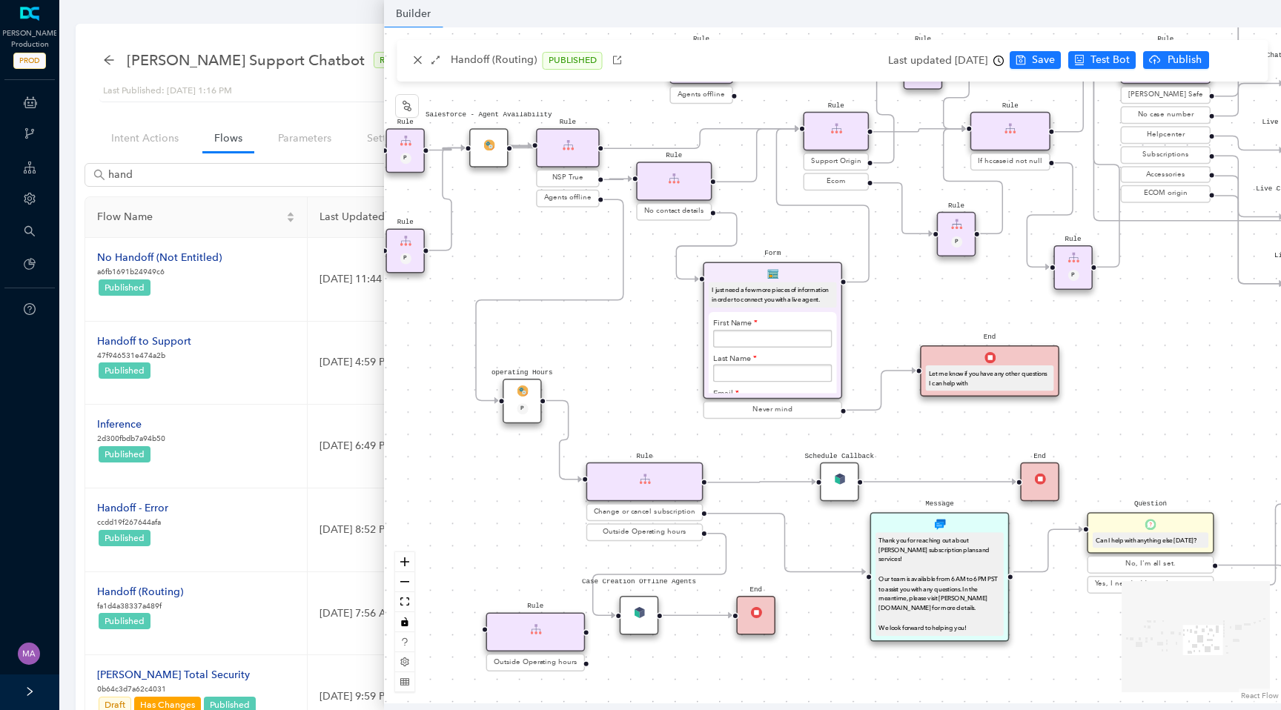
drag, startPoint x: 566, startPoint y: 228, endPoint x: 608, endPoint y: 311, distance: 93.2
click at [608, 311] on div "Chat Button Lookup Rule P Rule Mexico check End Let me know if you have any oth…" at bounding box center [832, 365] width 897 height 676
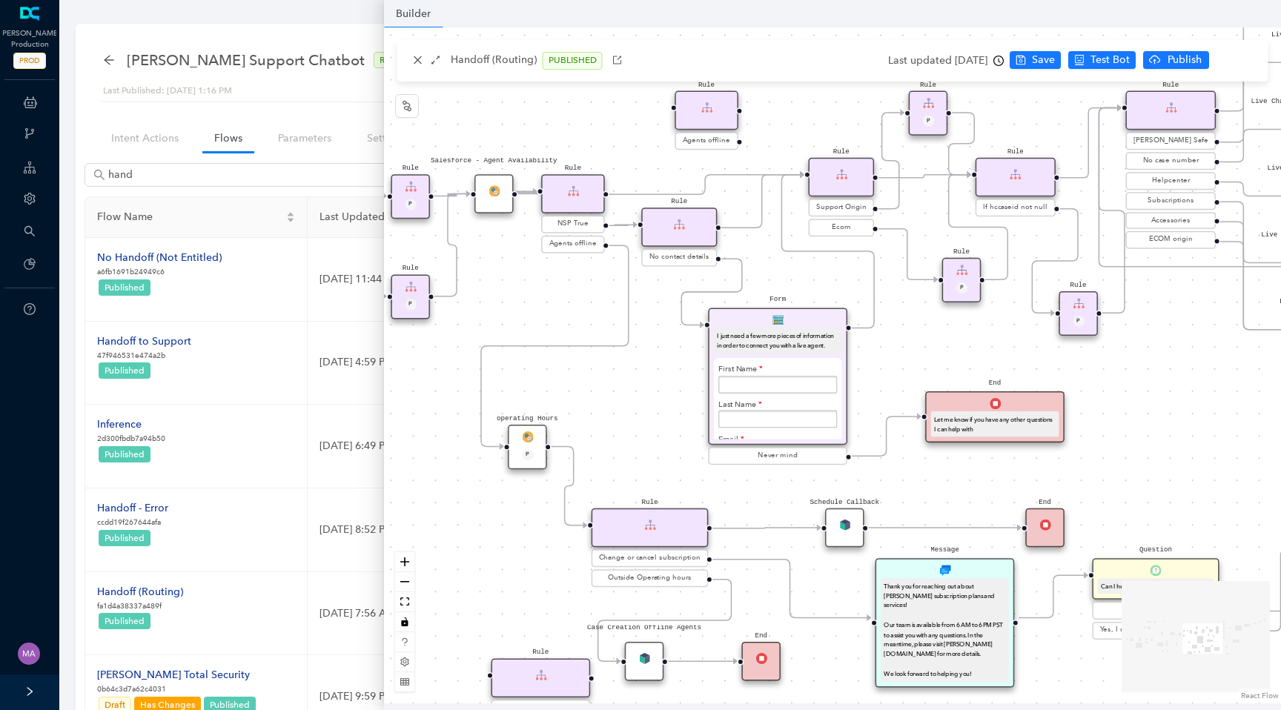
drag, startPoint x: 687, startPoint y: 435, endPoint x: 637, endPoint y: 406, distance: 57.8
click at [636, 406] on div "Chat Button Lookup Rule P Rule Mexico check End Let me know if you have any oth…" at bounding box center [832, 365] width 897 height 676
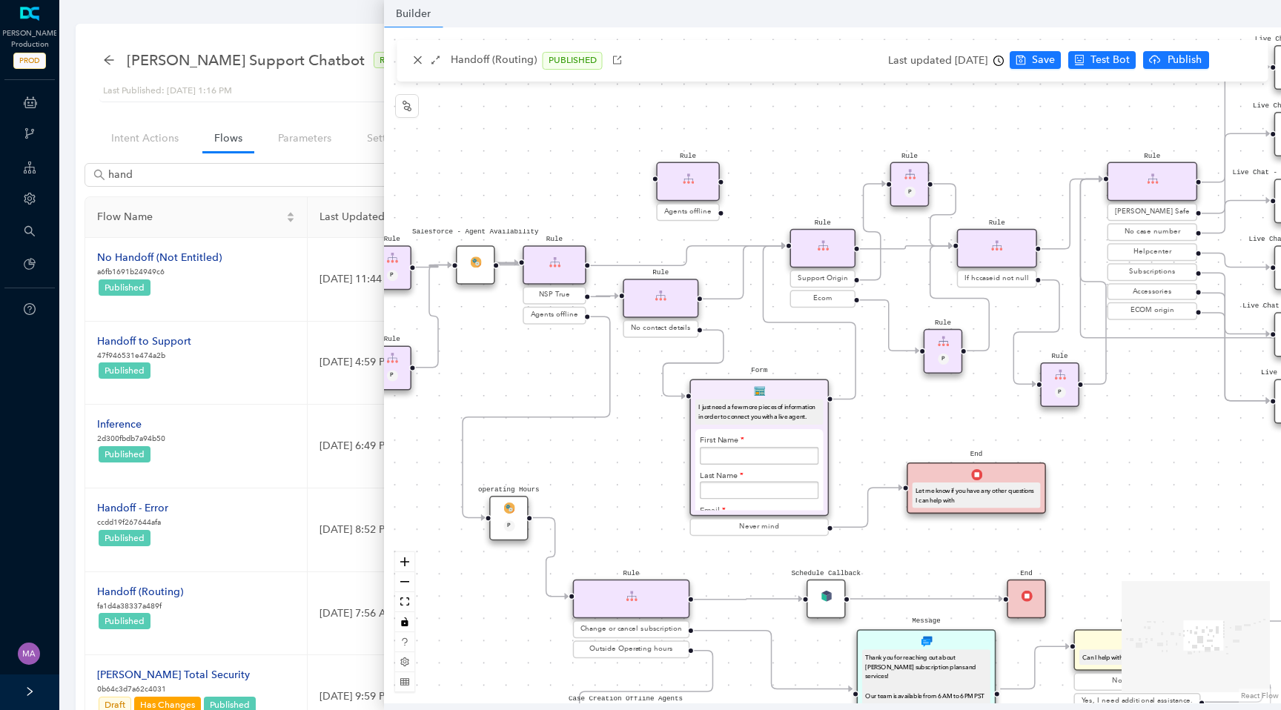
drag, startPoint x: 924, startPoint y: 301, endPoint x: 928, endPoint y: 386, distance: 85.4
click at [929, 387] on div "Chat Button Lookup Rule P Rule Mexico check End Let me know if you have any oth…" at bounding box center [832, 365] width 897 height 676
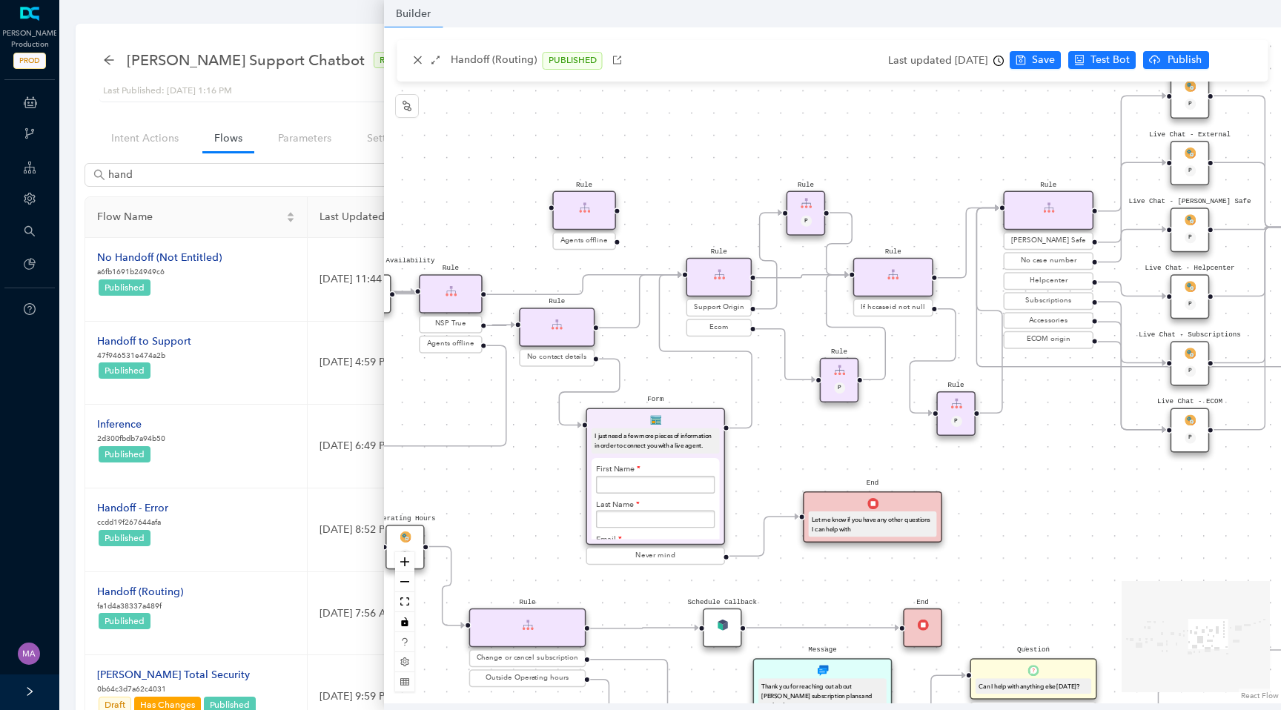
drag, startPoint x: 855, startPoint y: 157, endPoint x: 751, endPoint y: 187, distance: 108.0
click at [751, 187] on div "Chat Button Lookup Rule P Rule Mexico check End Let me know if you have any oth…" at bounding box center [832, 365] width 897 height 676
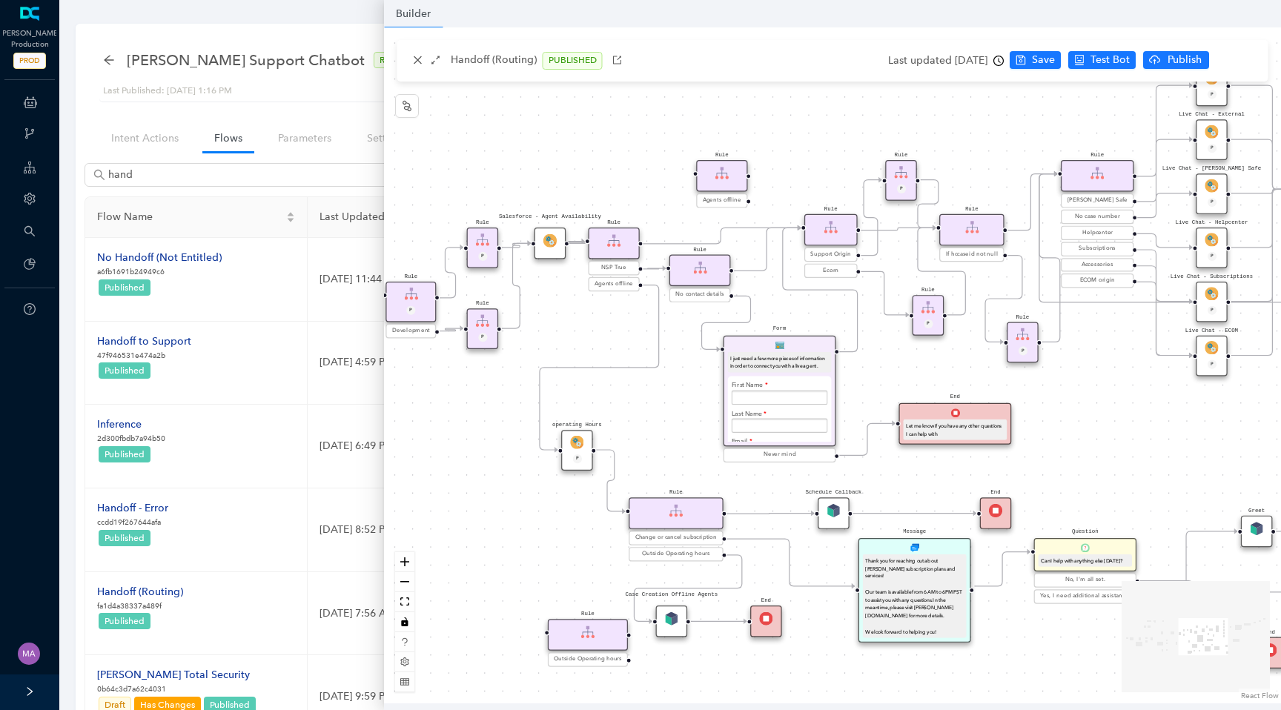
drag, startPoint x: 1059, startPoint y: 472, endPoint x: 1198, endPoint y: 438, distance: 142.6
click at [1198, 438] on div "Chat Button Lookup Rule P Rule Mexico check End Let me know if you have any oth…" at bounding box center [832, 365] width 897 height 676
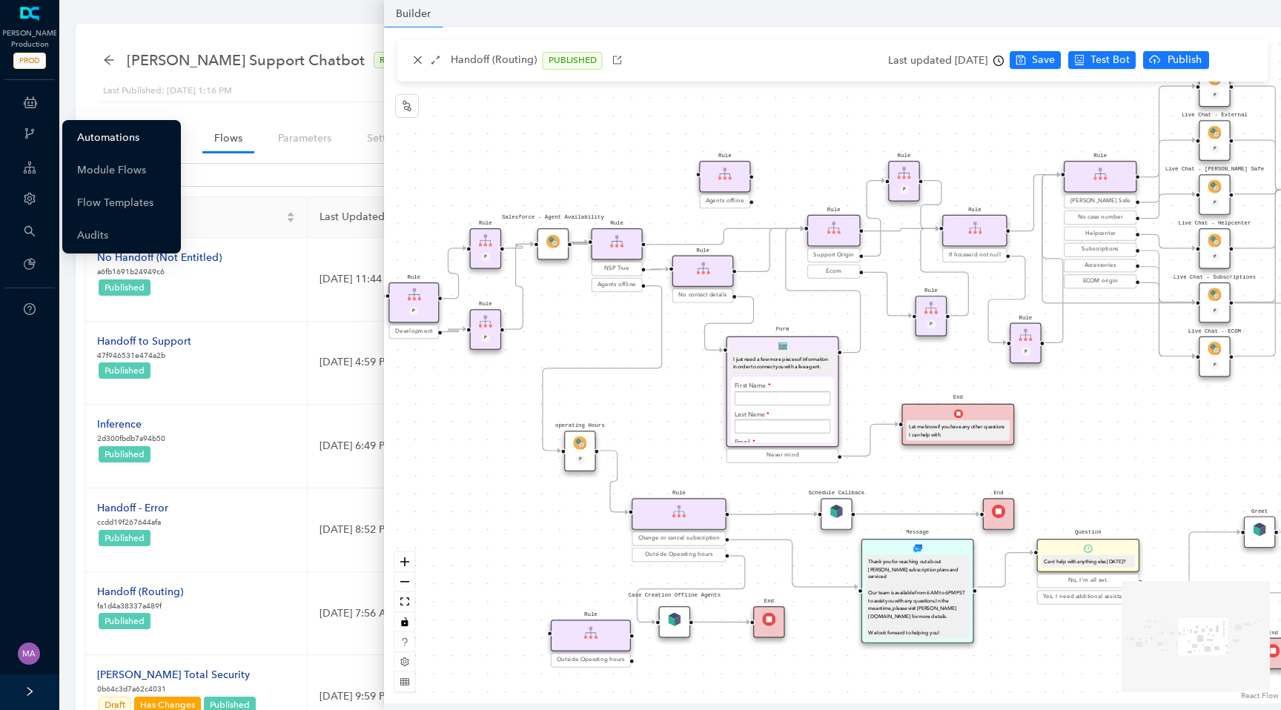
click at [107, 131] on link "Automations" at bounding box center [108, 138] width 62 height 30
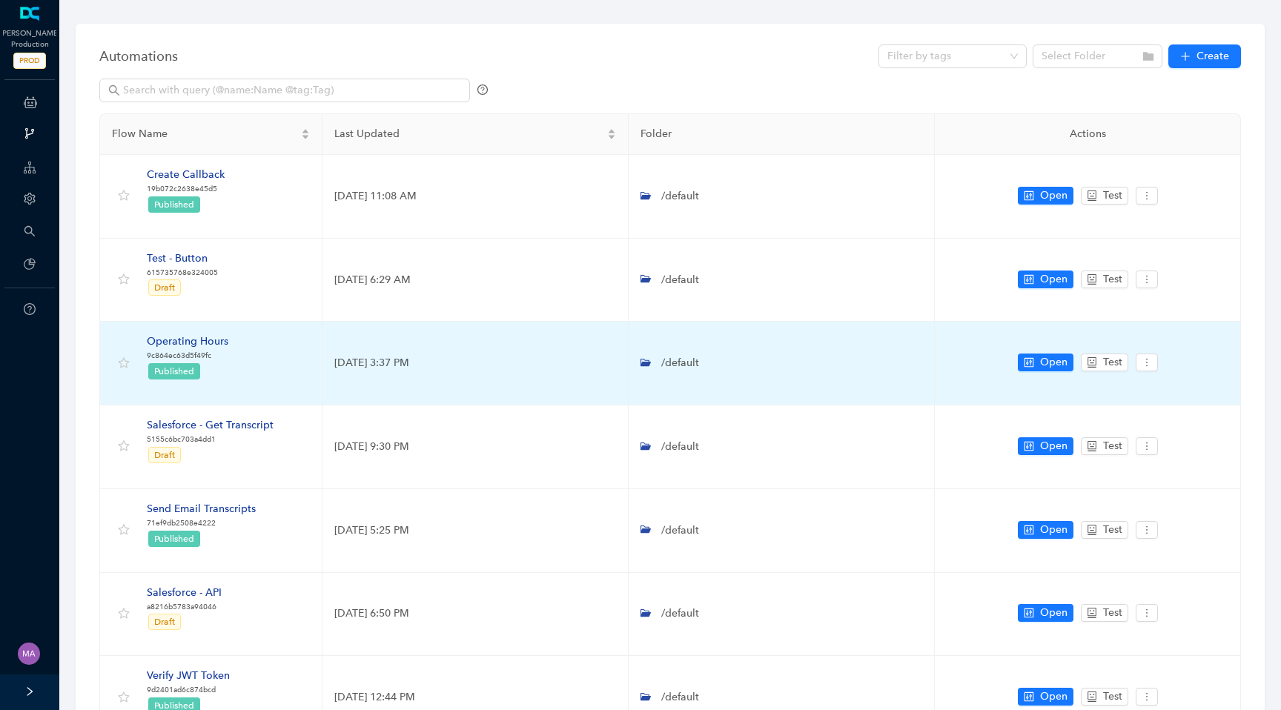
click at [222, 340] on div "Operating Hours" at bounding box center [188, 342] width 82 height 16
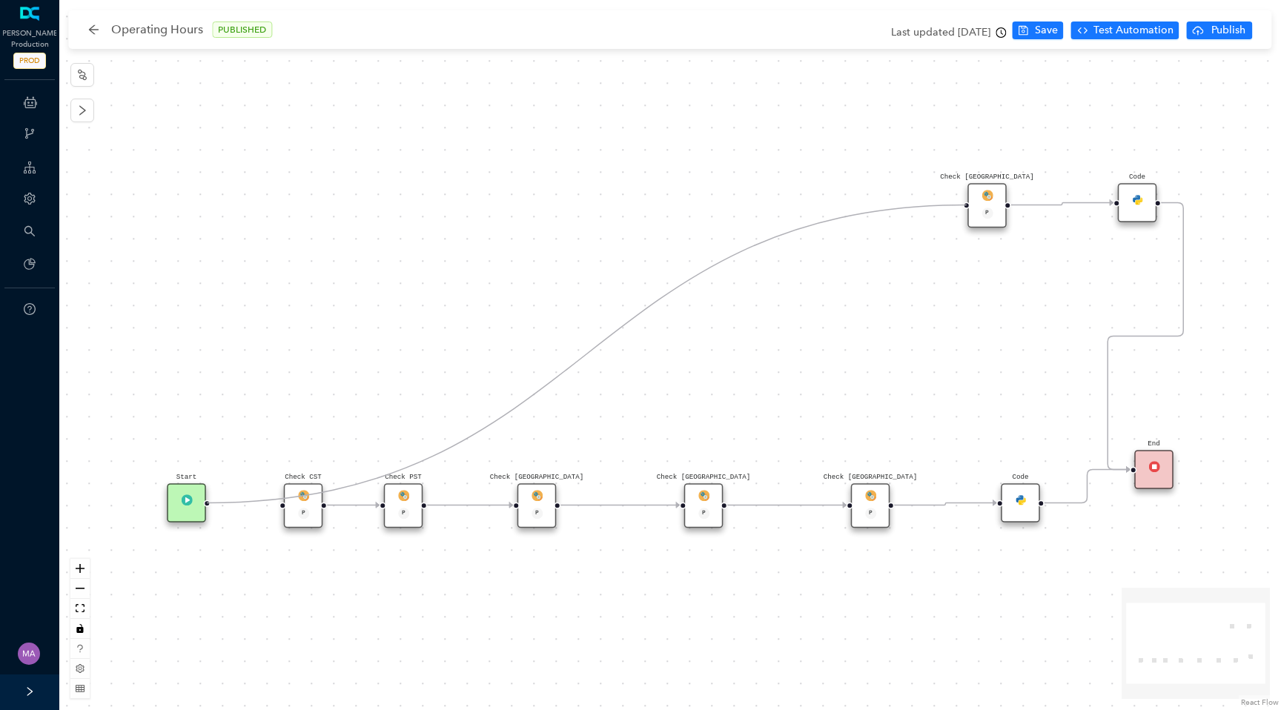
drag, startPoint x: 269, startPoint y: 505, endPoint x: 966, endPoint y: 220, distance: 752.3
drag, startPoint x: 185, startPoint y: 501, endPoint x: 885, endPoint y: 205, distance: 759.0
click at [885, 205] on div "Start" at bounding box center [887, 202] width 39 height 39
drag, startPoint x: 1144, startPoint y: 213, endPoint x: 1059, endPoint y: 205, distance: 84.9
click at [1059, 205] on div "Code" at bounding box center [1054, 202] width 39 height 39
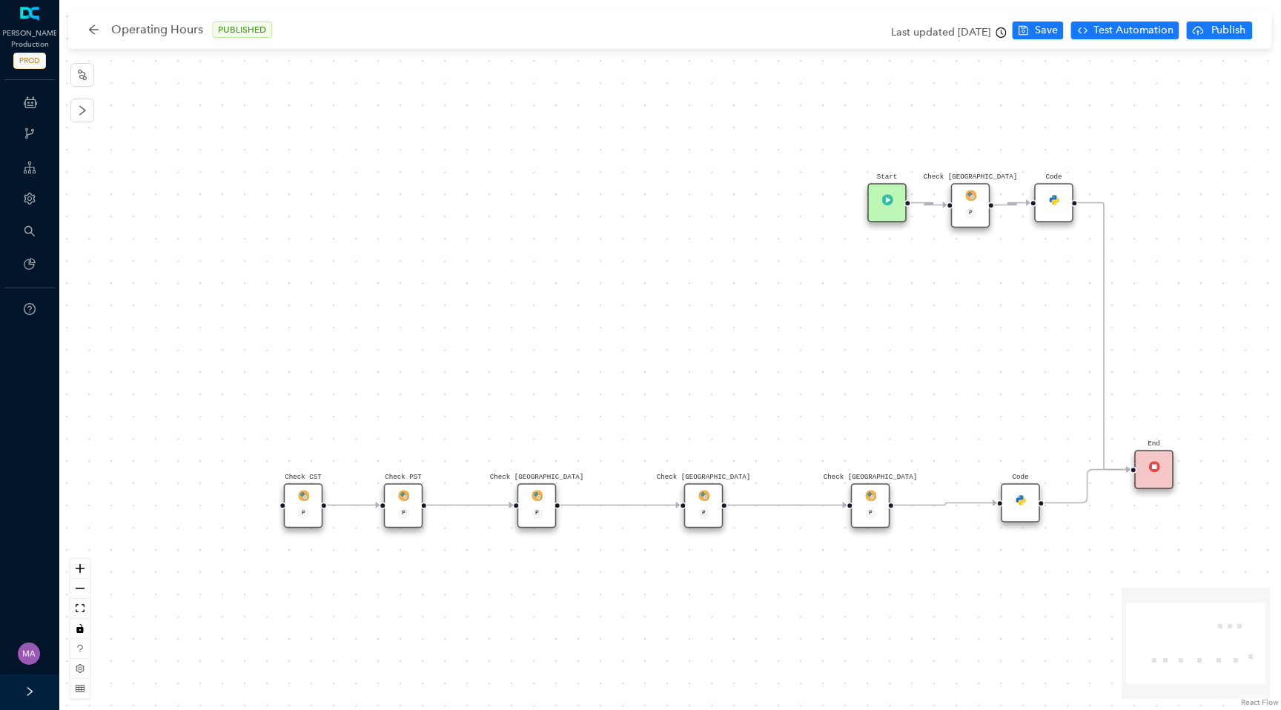
drag, startPoint x: 984, startPoint y: 208, endPoint x: 964, endPoint y: 208, distance: 20.0
drag, startPoint x: 888, startPoint y: 208, endPoint x: 841, endPoint y: 208, distance: 46.7
click at [851, 208] on div "Start" at bounding box center [870, 202] width 39 height 39
drag, startPoint x: 968, startPoint y: 202, endPoint x: 930, endPoint y: 202, distance: 37.8
click at [930, 202] on div "Check [GEOGRAPHIC_DATA] P" at bounding box center [937, 205] width 39 height 44
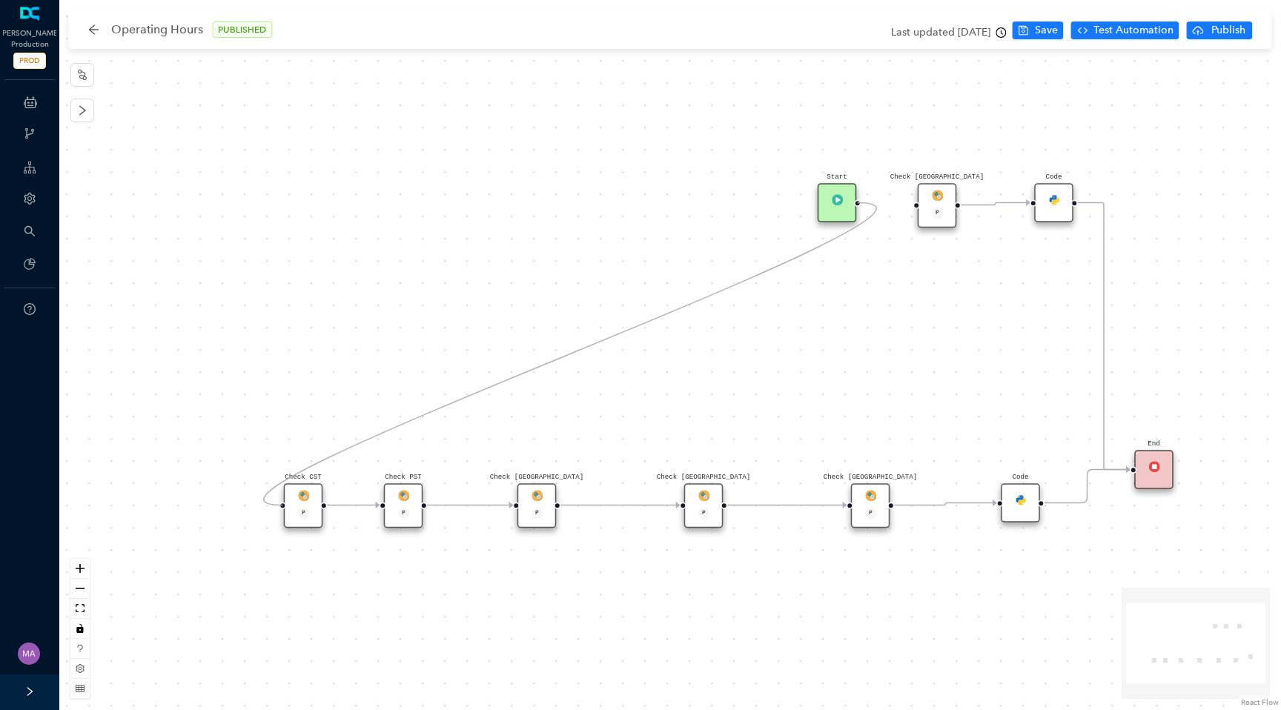
drag, startPoint x: 900, startPoint y: 203, endPoint x: 299, endPoint y: 498, distance: 669.9
drag, startPoint x: 831, startPoint y: 206, endPoint x: 205, endPoint y: 508, distance: 695.5
click at [205, 508] on div "Start" at bounding box center [203, 503] width 39 height 39
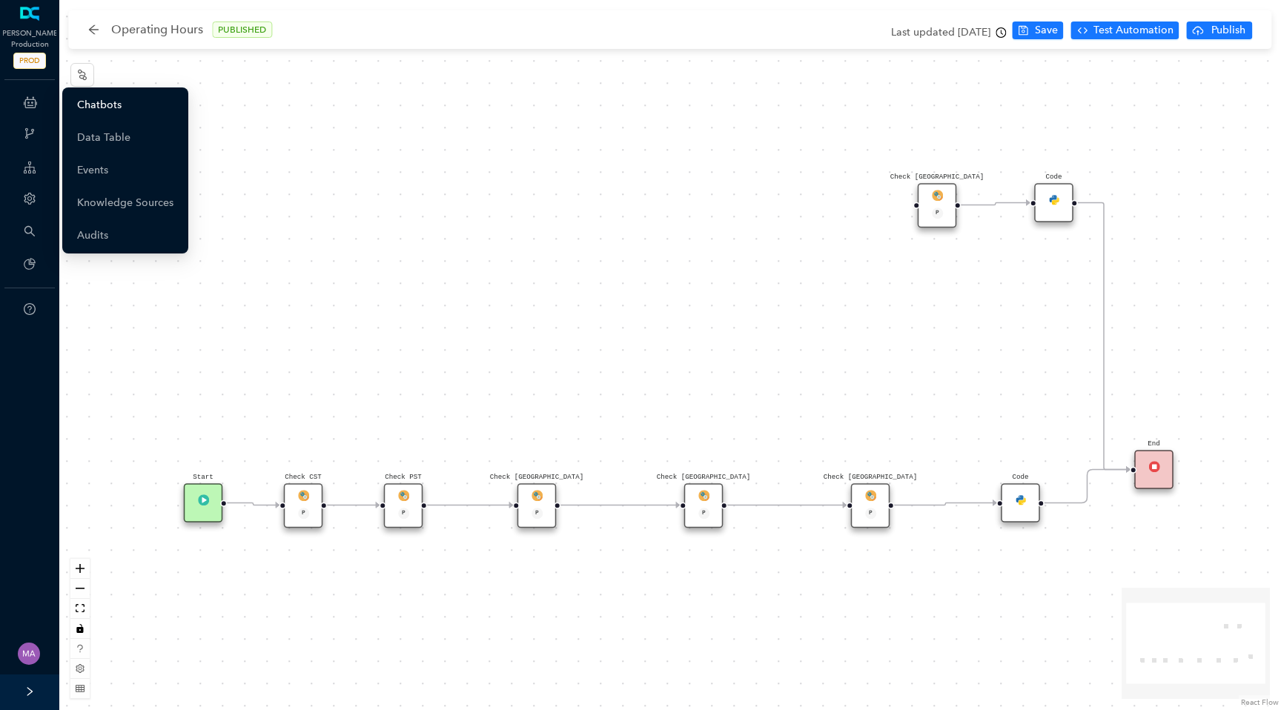
click at [107, 101] on link "Chatbots" at bounding box center [99, 105] width 44 height 30
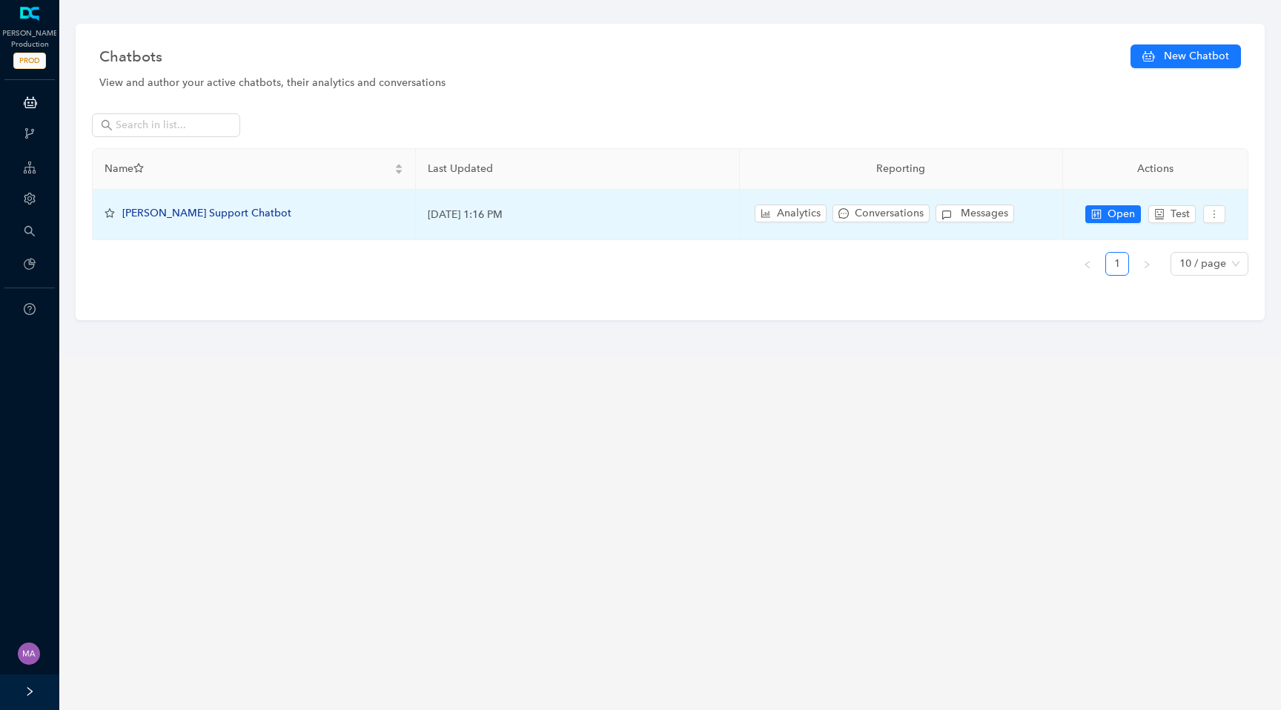
click at [208, 220] on span "[PERSON_NAME] Support Chatbot" at bounding box center [206, 213] width 169 height 13
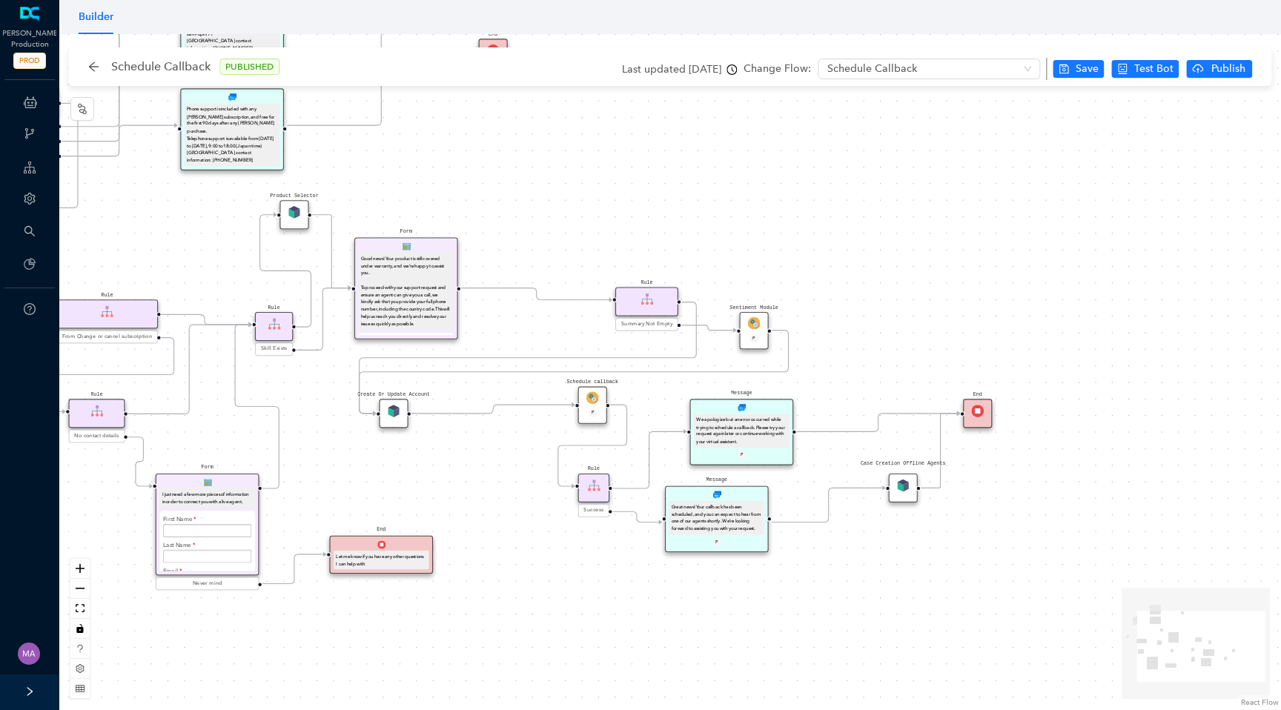
drag, startPoint x: 704, startPoint y: 590, endPoint x: 482, endPoint y: 486, distance: 245.2
click at [482, 486] on div "End Let me know if you have any other questions I can help with Form I just nee…" at bounding box center [670, 372] width 1222 height 676
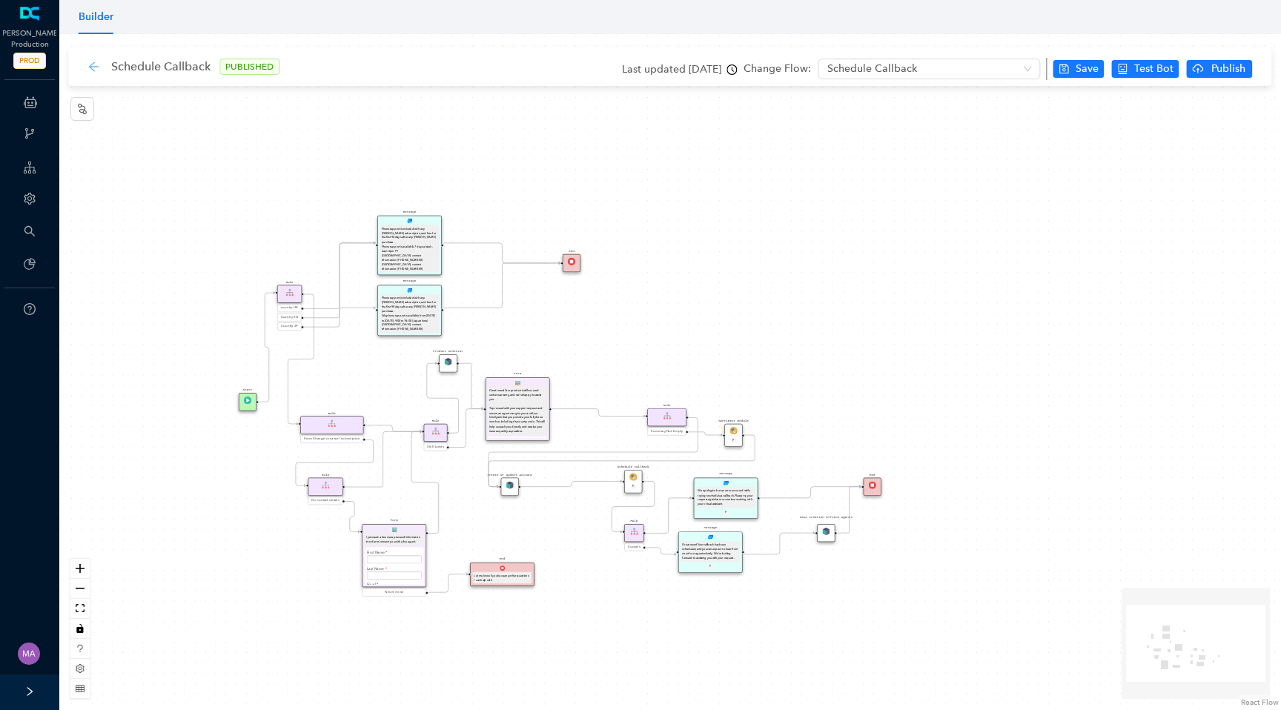
click at [93, 66] on icon "arrow-left" at bounding box center [94, 67] width 10 height 10
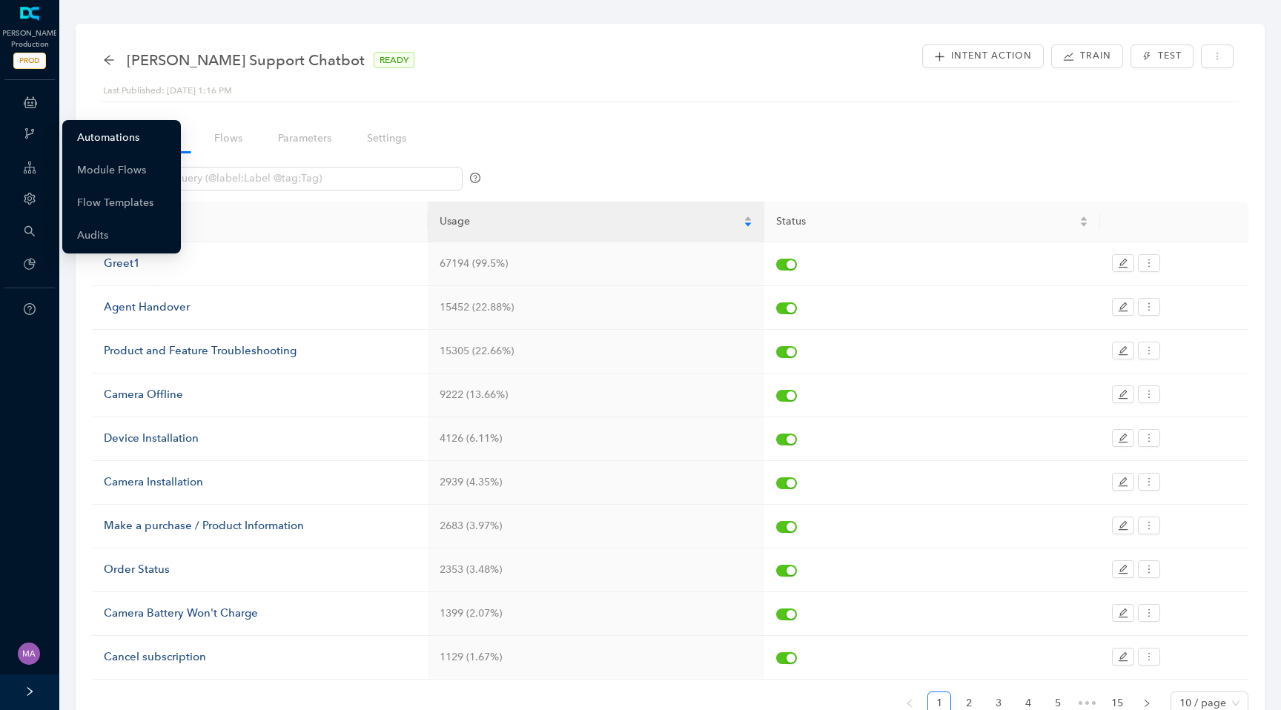
click at [105, 139] on link "Automations" at bounding box center [108, 138] width 62 height 30
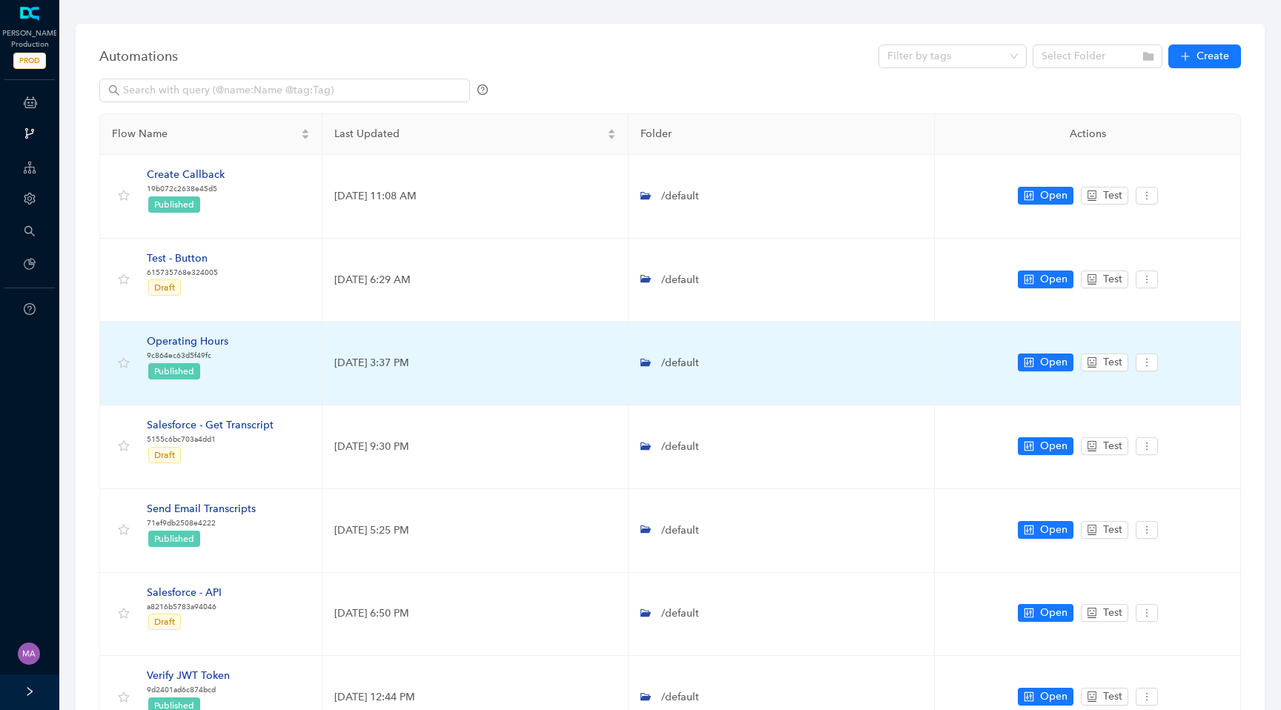
click at [200, 340] on div "Operating Hours" at bounding box center [188, 342] width 82 height 16
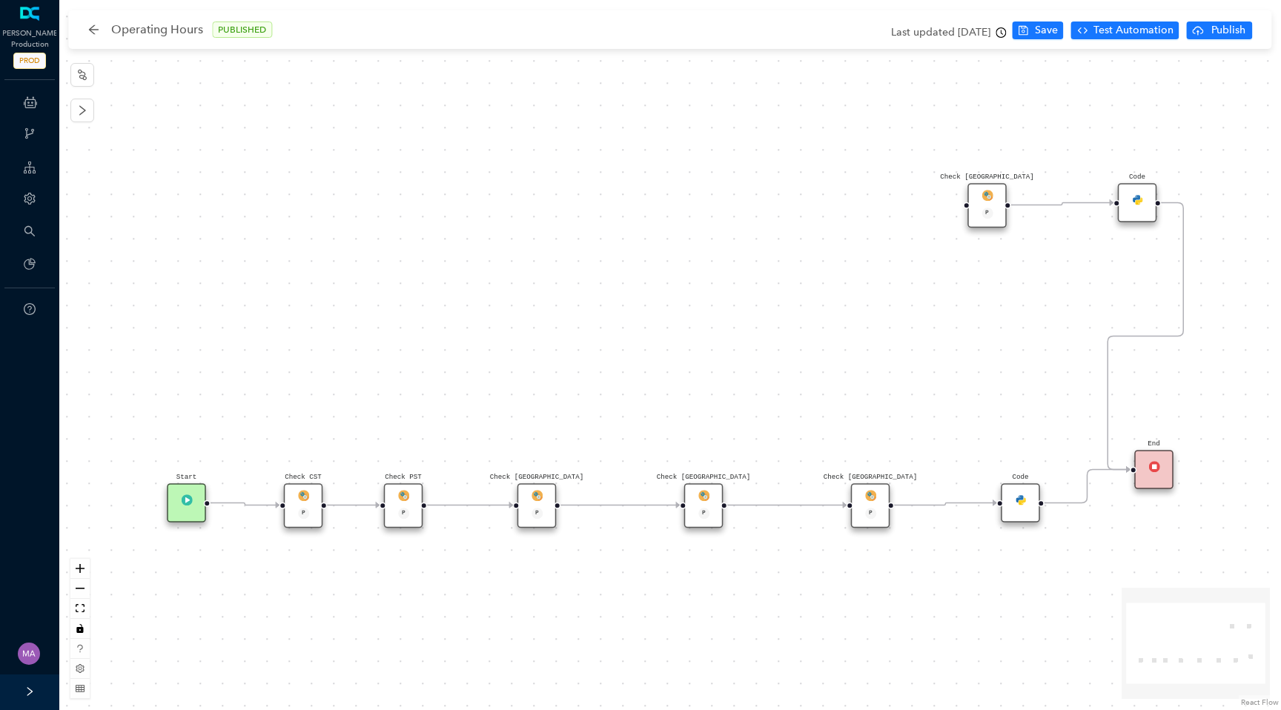
click at [400, 500] on img at bounding box center [403, 495] width 11 height 11
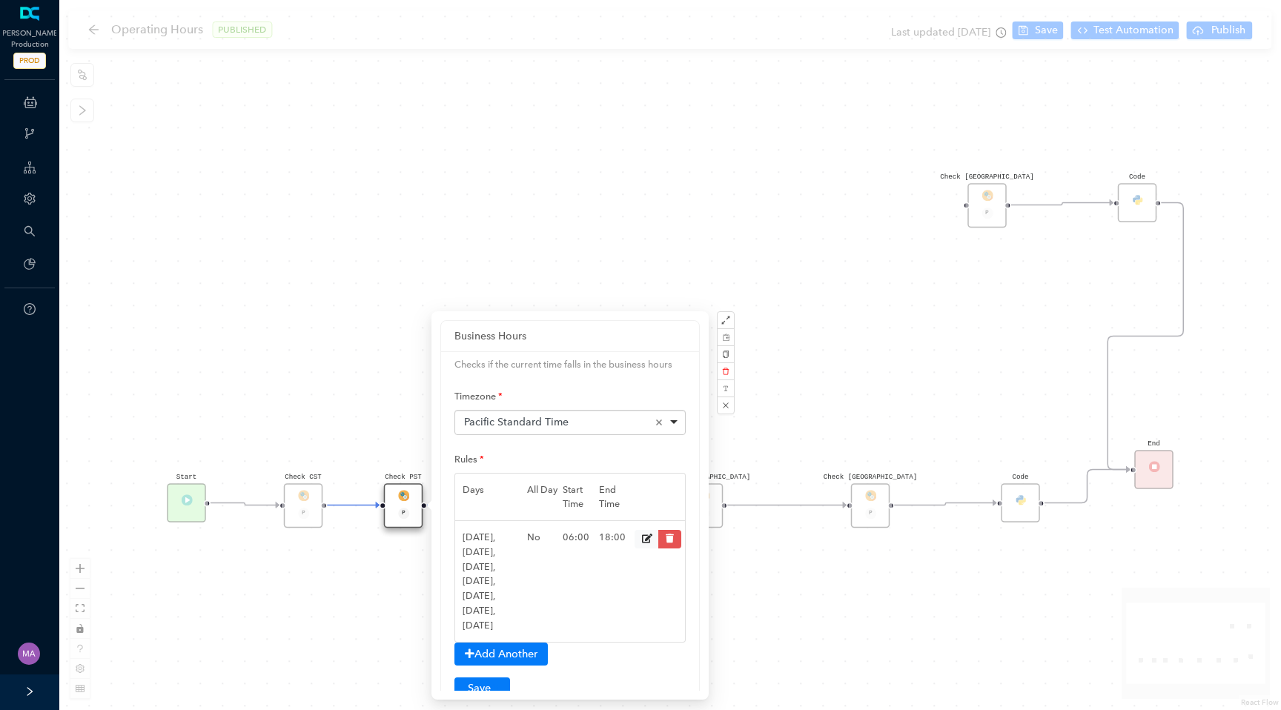
click at [713, 227] on div "Check New Zealand P Check Japan P Code Check India P Check Australia P Start Ch…" at bounding box center [670, 355] width 1222 height 710
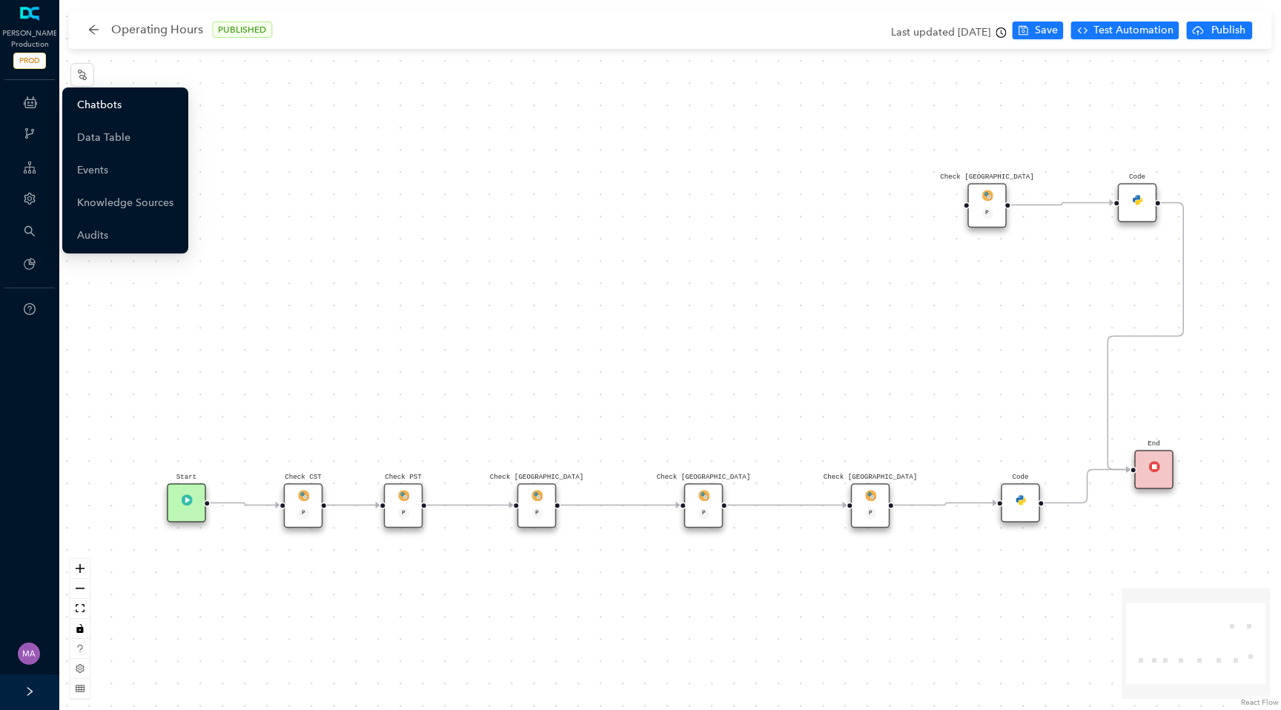
click at [122, 105] on link "Chatbots" at bounding box center [99, 105] width 44 height 30
